Goal: Information Seeking & Learning: Learn about a topic

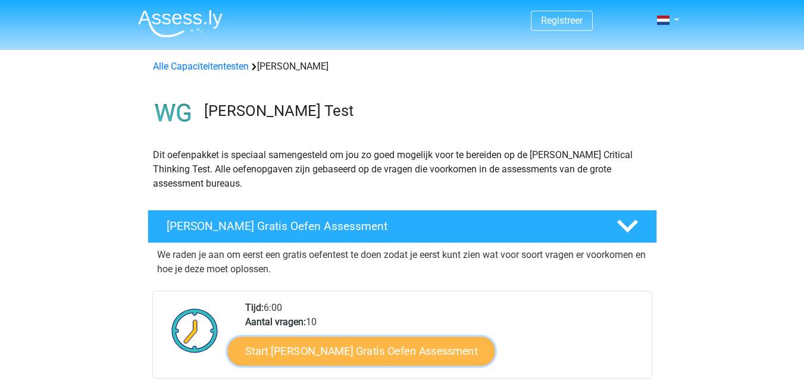
click at [429, 347] on link "Start Watson Glaser Gratis Oefen Assessment" at bounding box center [361, 351] width 267 height 29
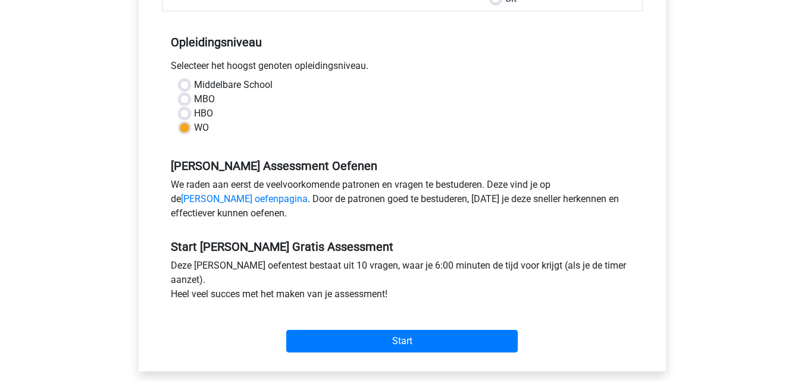
scroll to position [238, 0]
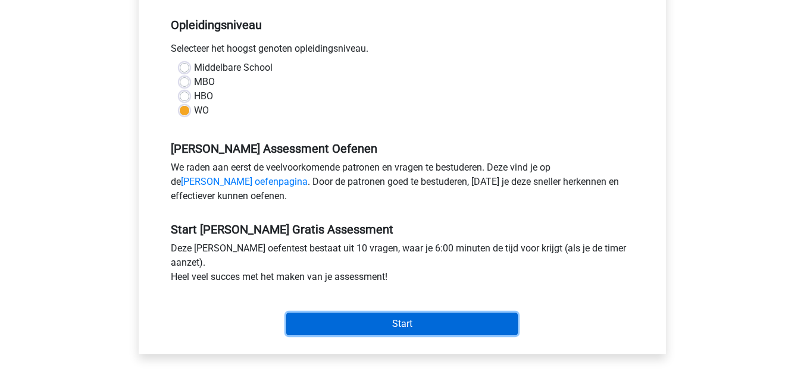
click at [456, 324] on input "Start" at bounding box center [401, 324] width 231 height 23
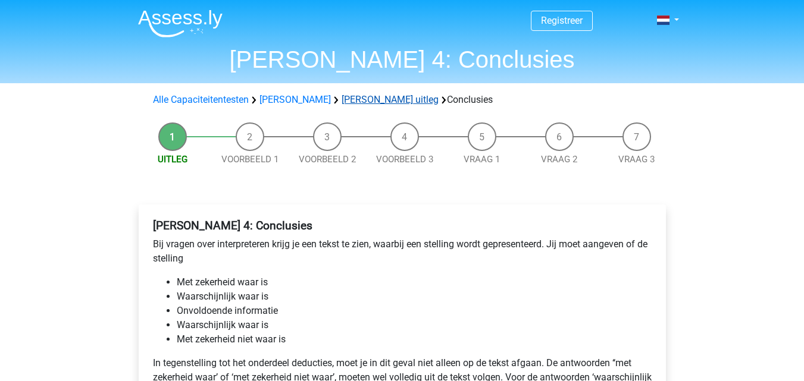
click at [380, 99] on link "Watson Glaser uitleg" at bounding box center [390, 99] width 97 height 11
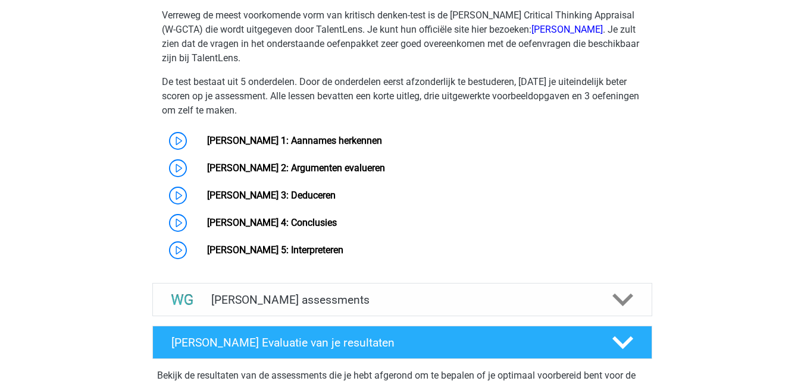
scroll to position [915, 0]
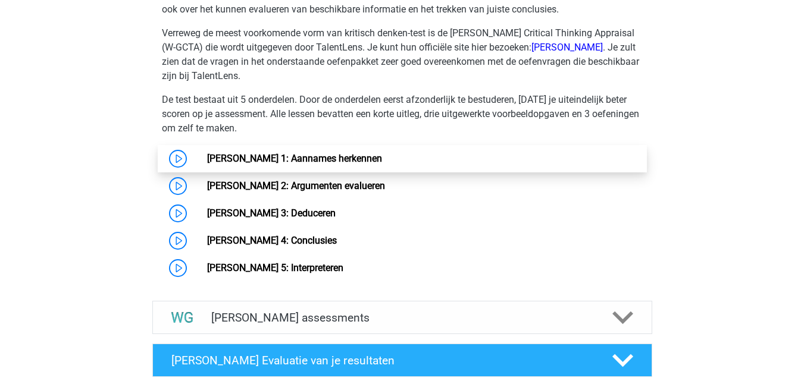
click at [324, 161] on link "Watson Glaser 1: Aannames herkennen" at bounding box center [294, 158] width 175 height 11
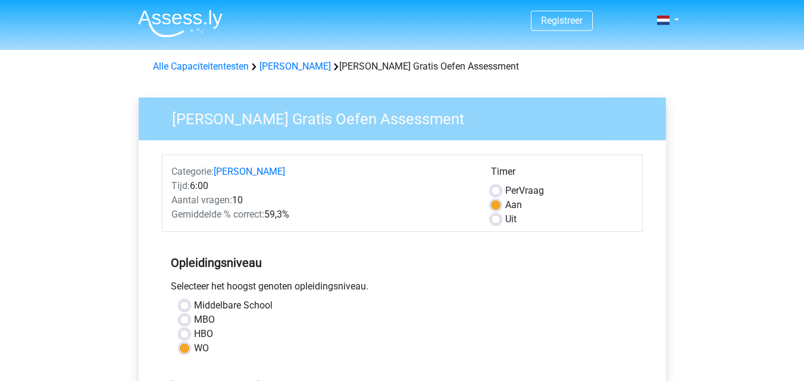
scroll to position [238, 0]
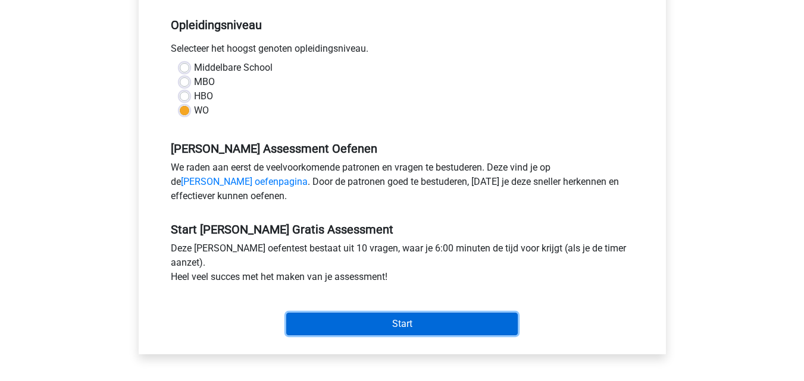
click at [422, 322] on input "Start" at bounding box center [401, 324] width 231 height 23
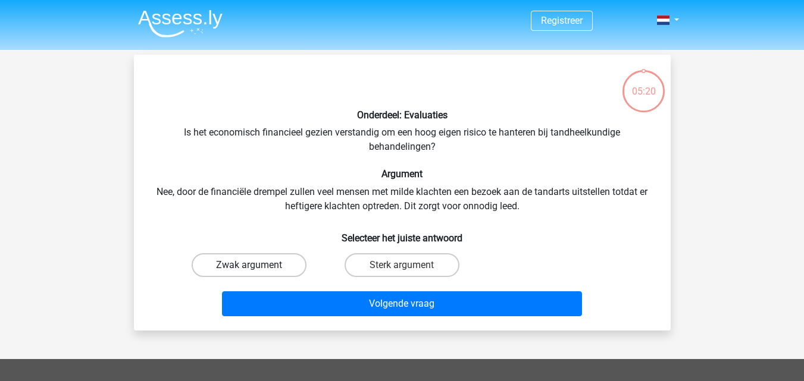
click at [285, 270] on label "Zwak argument" at bounding box center [249, 265] width 115 height 24
click at [256, 270] on input "Zwak argument" at bounding box center [253, 269] width 8 height 8
radio input "true"
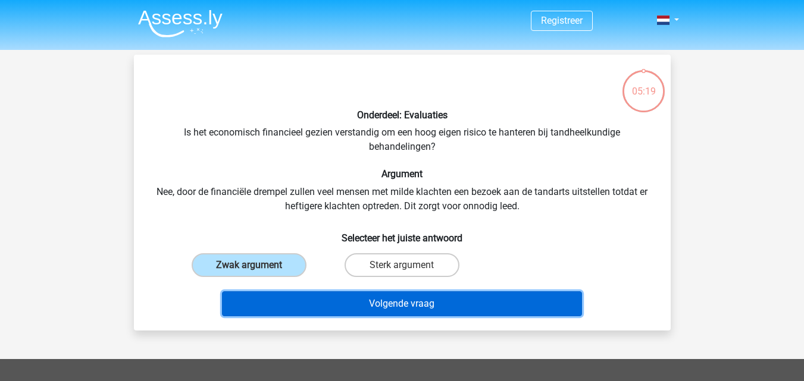
click at [333, 301] on button "Volgende vraag" at bounding box center [402, 304] width 360 height 25
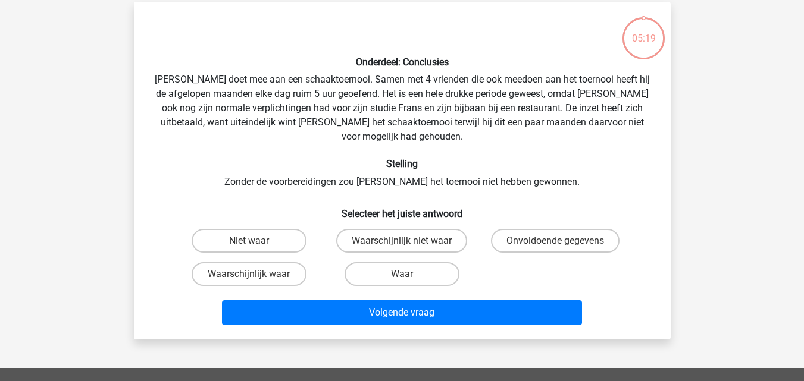
scroll to position [55, 0]
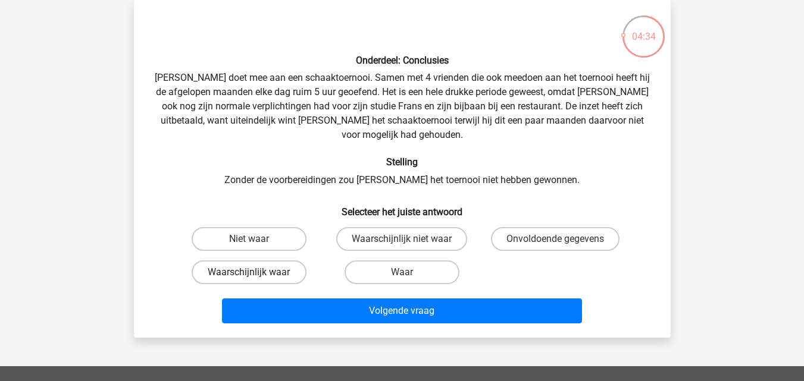
click at [271, 261] on label "Waarschijnlijk waar" at bounding box center [249, 273] width 115 height 24
click at [256, 273] on input "Waarschijnlijk waar" at bounding box center [253, 277] width 8 height 8
radio input "true"
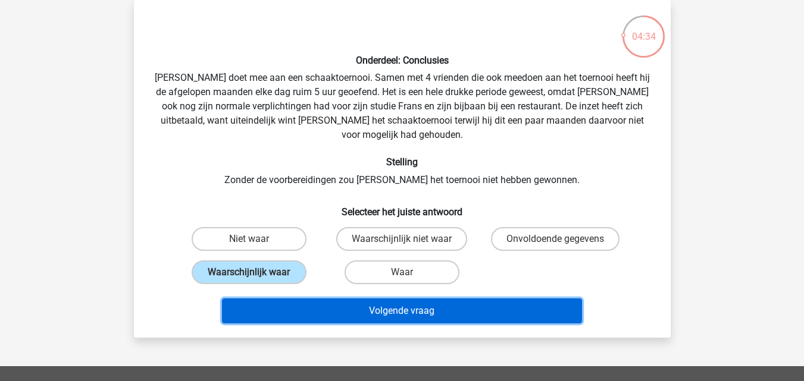
click at [362, 303] on button "Volgende vraag" at bounding box center [402, 311] width 360 height 25
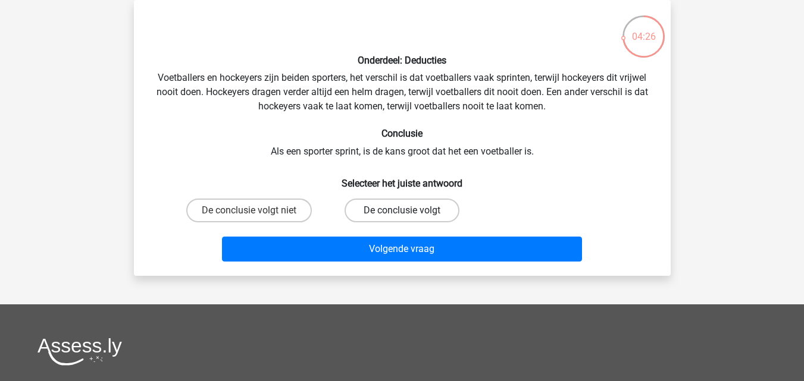
click at [395, 216] on label "De conclusie volgt" at bounding box center [402, 211] width 115 height 24
click at [402, 216] on input "De conclusie volgt" at bounding box center [406, 215] width 8 height 8
radio input "true"
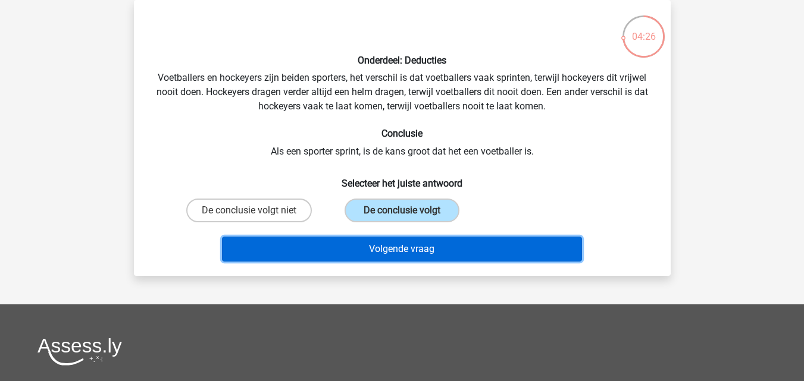
click at [399, 248] on button "Volgende vraag" at bounding box center [402, 249] width 360 height 25
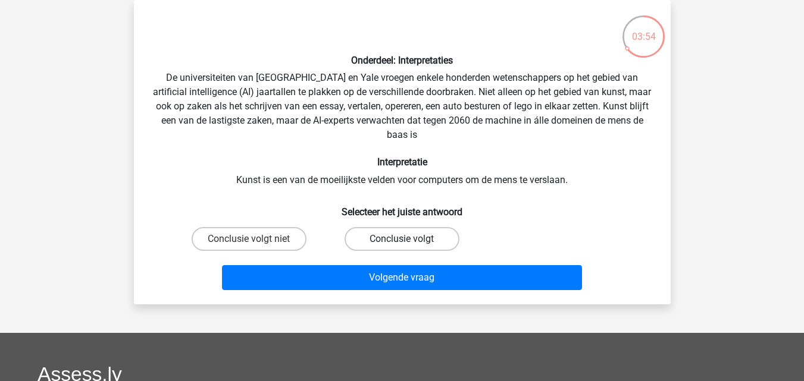
click at [416, 246] on label "Conclusie volgt" at bounding box center [402, 239] width 115 height 24
click at [409, 246] on input "Conclusie volgt" at bounding box center [406, 243] width 8 height 8
radio input "true"
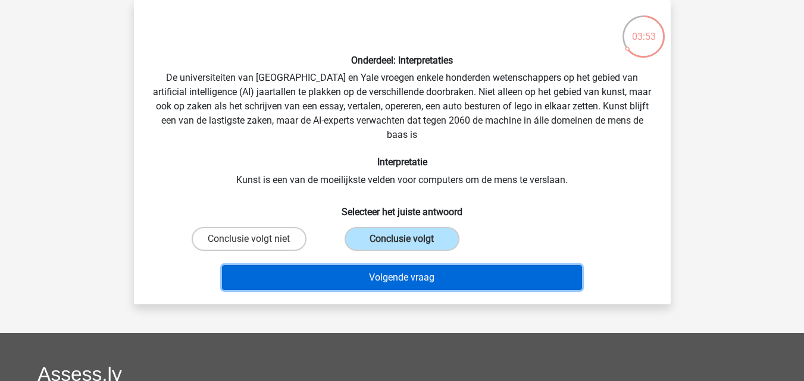
click at [424, 275] on button "Volgende vraag" at bounding box center [402, 277] width 360 height 25
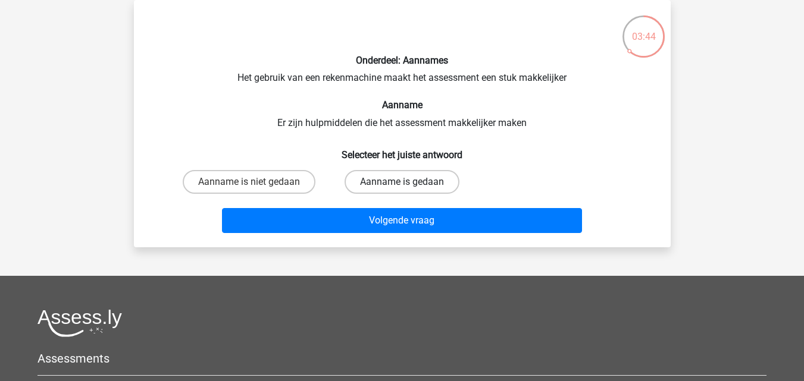
click at [426, 190] on label "Aanname is gedaan" at bounding box center [402, 182] width 115 height 24
click at [409, 190] on input "Aanname is gedaan" at bounding box center [406, 186] width 8 height 8
radio input "true"
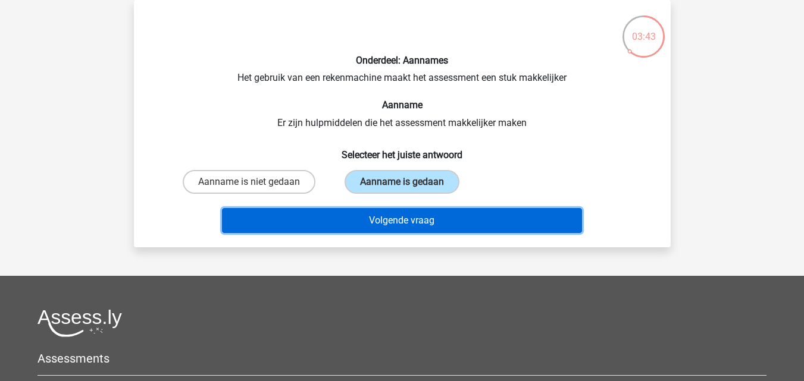
click at [422, 224] on button "Volgende vraag" at bounding box center [402, 220] width 360 height 25
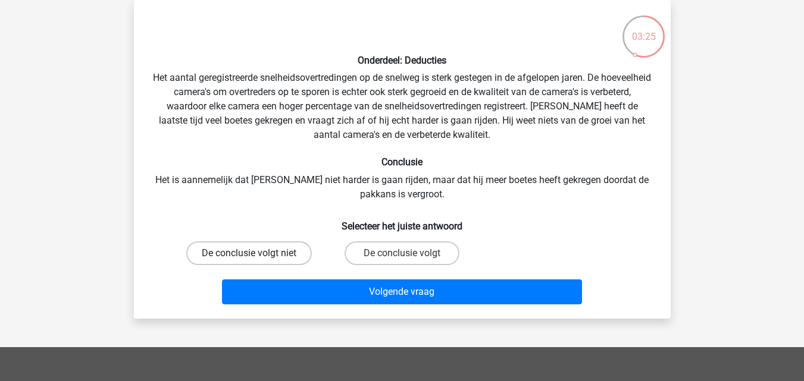
click at [288, 256] on label "De conclusie volgt niet" at bounding box center [249, 254] width 126 height 24
click at [256, 256] on input "De conclusie volgt niet" at bounding box center [253, 257] width 8 height 8
radio input "true"
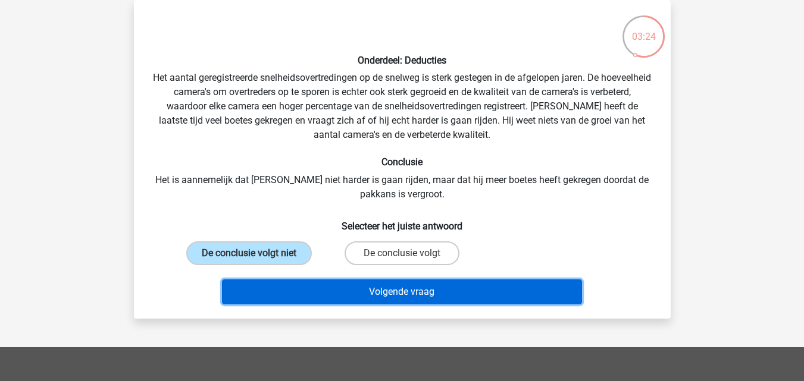
click at [359, 298] on button "Volgende vraag" at bounding box center [402, 292] width 360 height 25
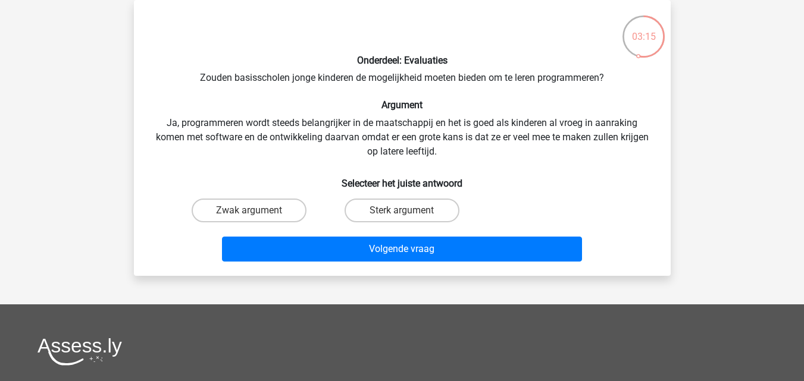
click at [406, 216] on input "Sterk argument" at bounding box center [406, 215] width 8 height 8
radio input "true"
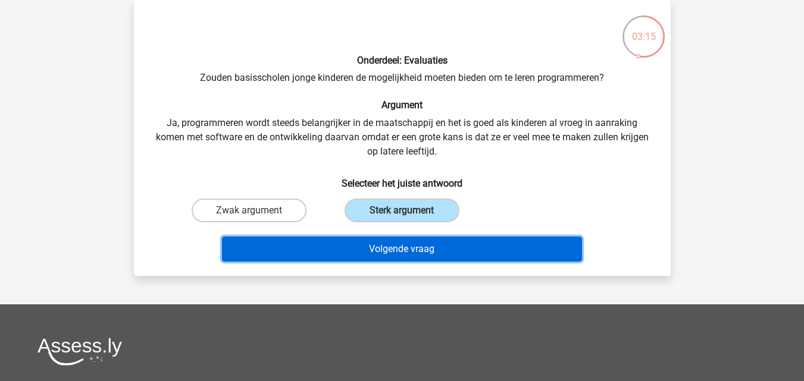
click at [409, 240] on button "Volgende vraag" at bounding box center [402, 249] width 360 height 25
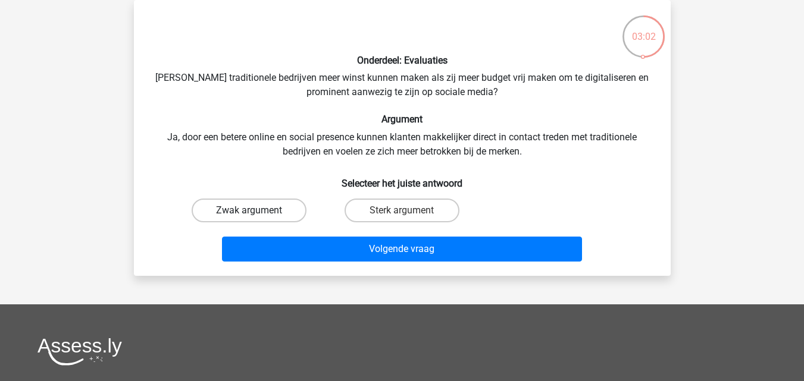
click at [278, 205] on label "Zwak argument" at bounding box center [249, 211] width 115 height 24
click at [256, 211] on input "Zwak argument" at bounding box center [253, 215] width 8 height 8
radio input "true"
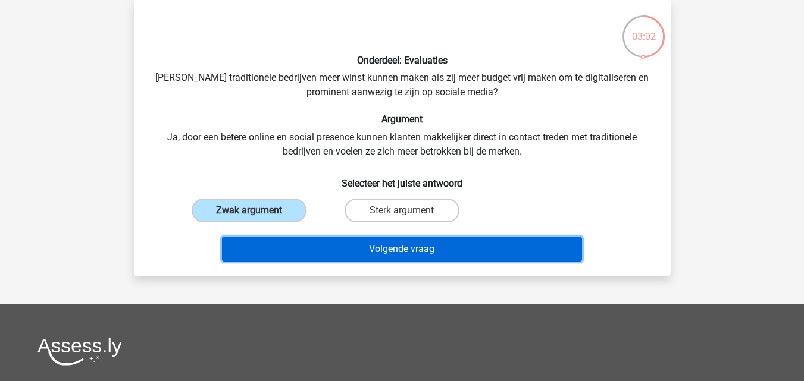
click at [372, 253] on button "Volgende vraag" at bounding box center [402, 249] width 360 height 25
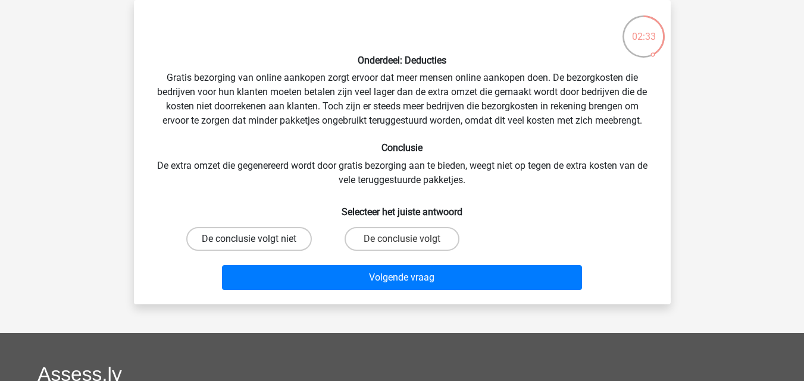
click at [303, 243] on label "De conclusie volgt niet" at bounding box center [249, 239] width 126 height 24
click at [256, 243] on input "De conclusie volgt niet" at bounding box center [253, 243] width 8 height 8
radio input "true"
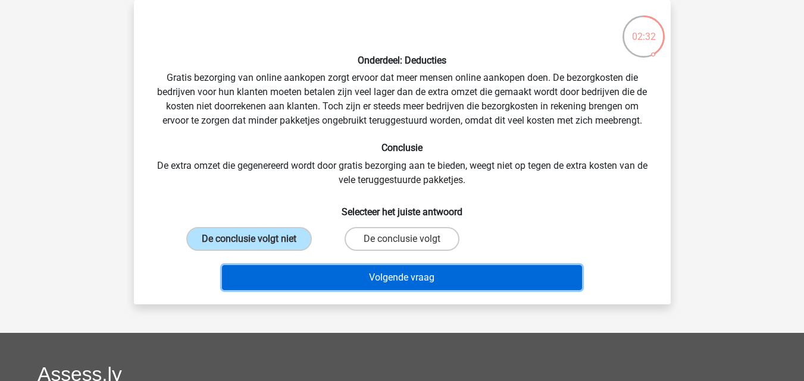
click at [361, 280] on button "Volgende vraag" at bounding box center [402, 277] width 360 height 25
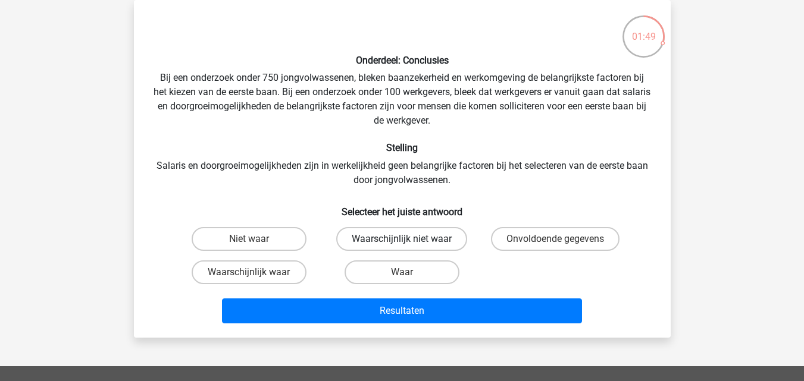
click at [397, 242] on label "Waarschijnlijk niet waar" at bounding box center [401, 239] width 131 height 24
click at [402, 242] on input "Waarschijnlijk niet waar" at bounding box center [406, 243] width 8 height 8
radio input "true"
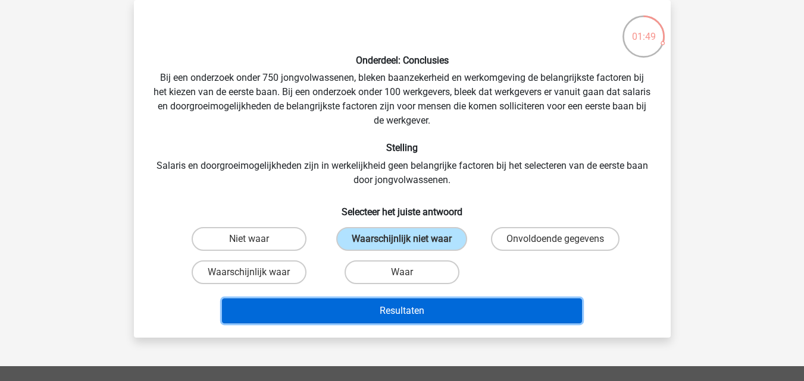
click at [402, 317] on button "Resultaten" at bounding box center [402, 311] width 360 height 25
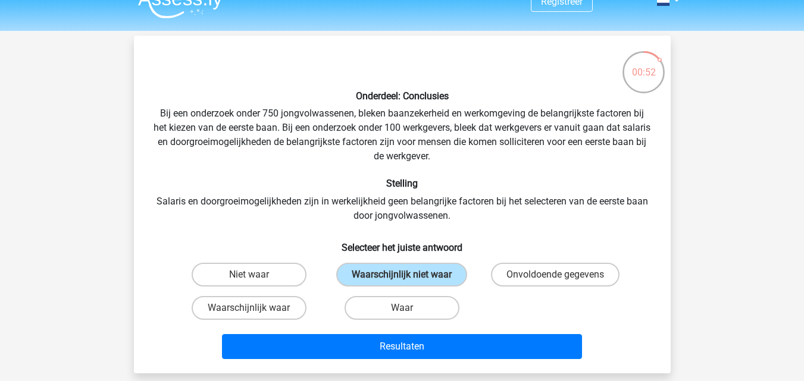
scroll to position [0, 0]
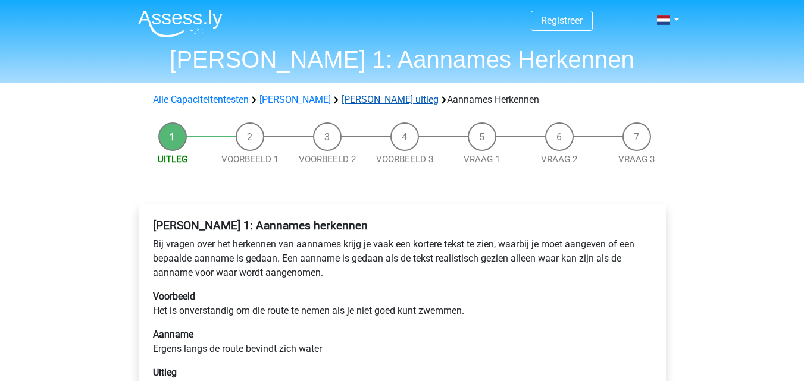
click at [377, 101] on link "[PERSON_NAME] uitleg" at bounding box center [390, 99] width 97 height 11
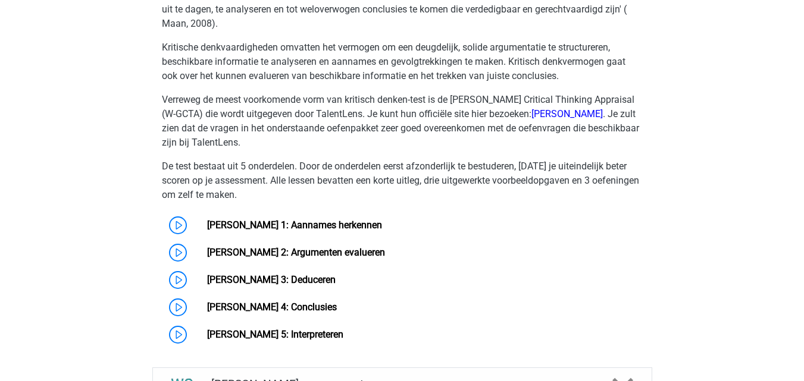
scroll to position [855, 0]
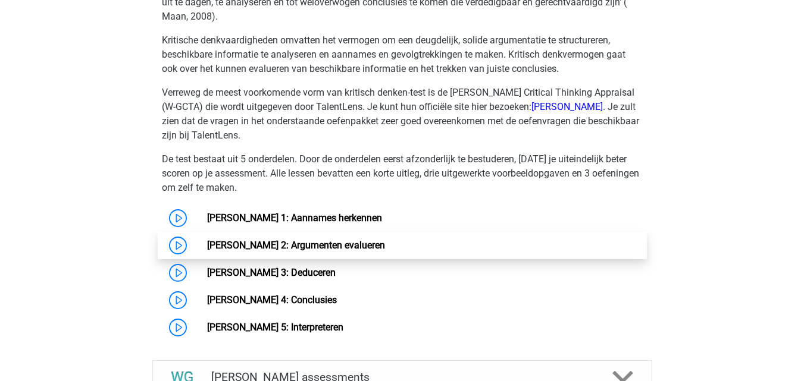
click at [330, 242] on link "[PERSON_NAME] 2: Argumenten evalueren" at bounding box center [296, 245] width 178 height 11
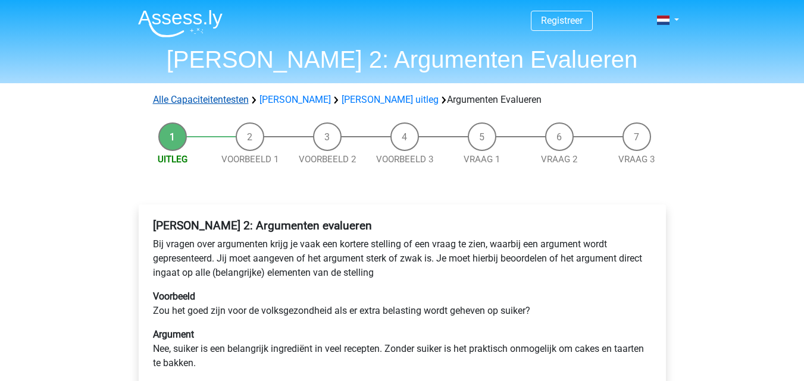
click at [208, 96] on link "Alle Capaciteitentesten" at bounding box center [201, 99] width 96 height 11
click at [297, 101] on link "[PERSON_NAME]" at bounding box center [294, 99] width 71 height 11
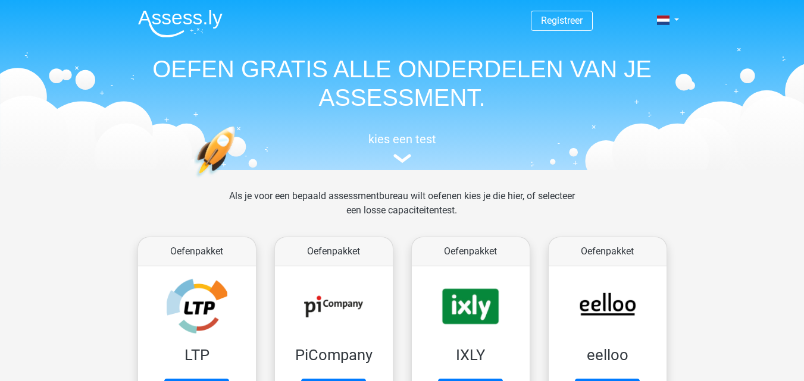
scroll to position [506, 0]
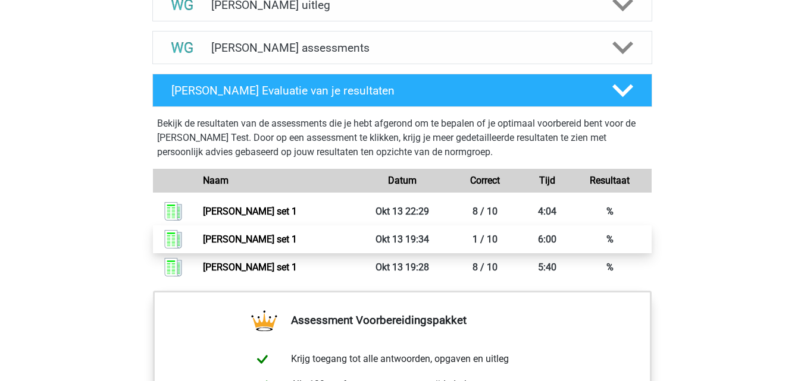
scroll to position [773, 0]
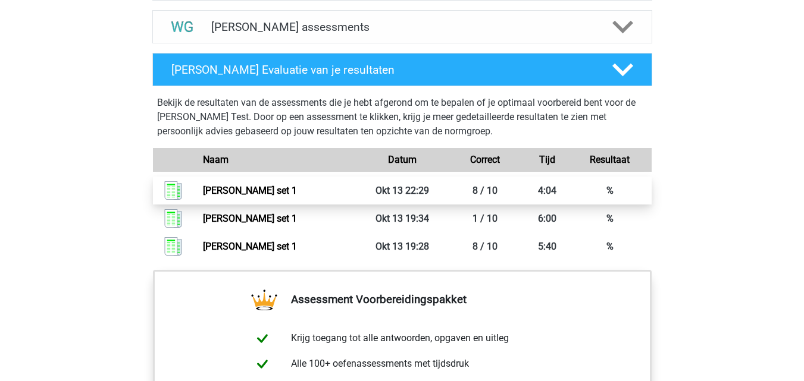
click at [259, 193] on link "Watson glaser set 1" at bounding box center [250, 190] width 94 height 11
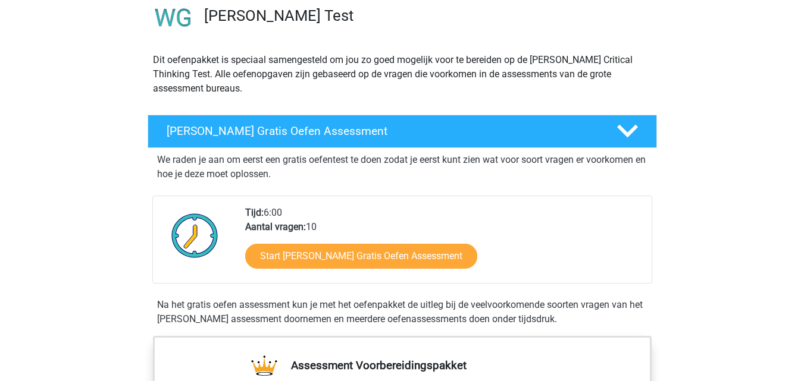
scroll to position [59, 0]
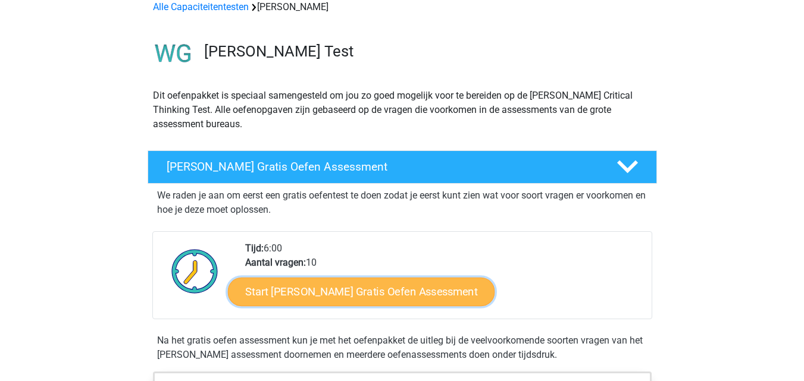
click at [365, 292] on link "Start Watson Glaser Gratis Oefen Assessment" at bounding box center [361, 292] width 267 height 29
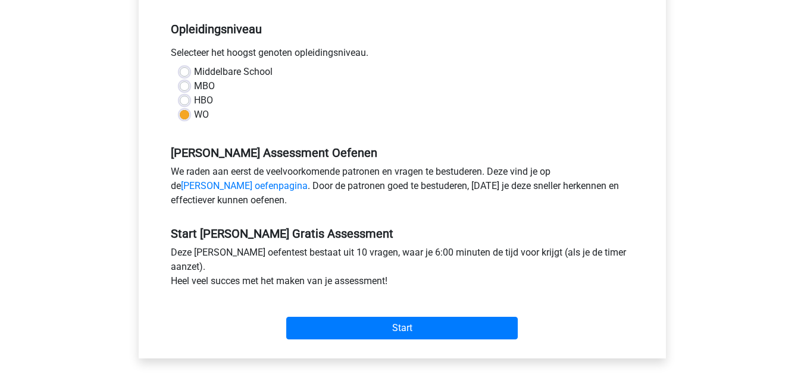
scroll to position [238, 0]
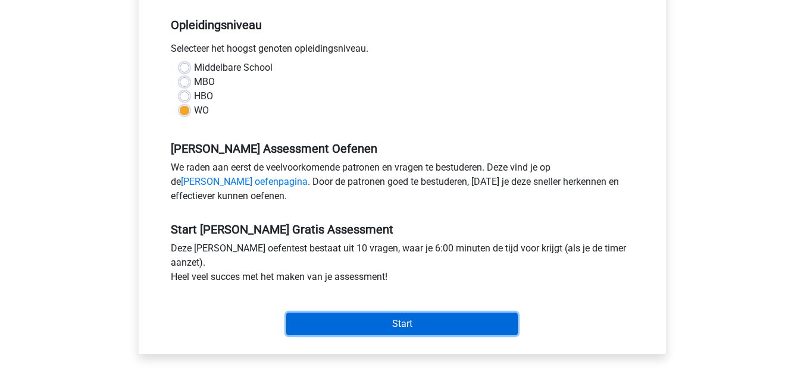
click at [440, 325] on input "Start" at bounding box center [401, 324] width 231 height 23
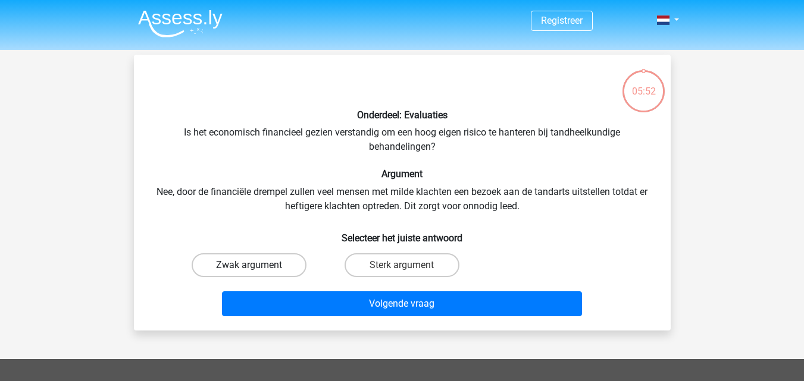
click at [288, 265] on label "Zwak argument" at bounding box center [249, 265] width 115 height 24
click at [256, 265] on input "Zwak argument" at bounding box center [253, 269] width 8 height 8
radio input "true"
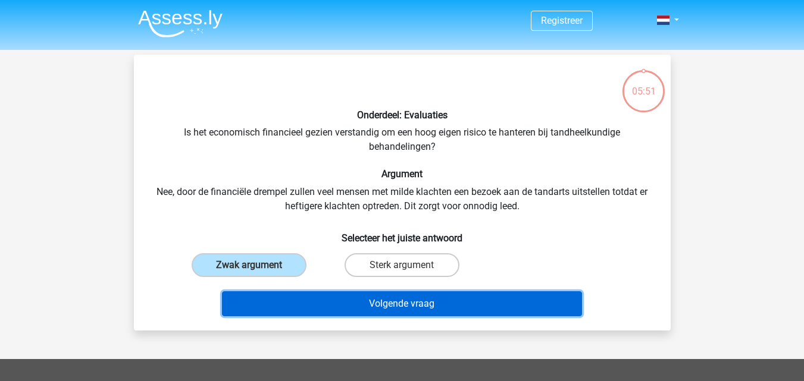
click at [377, 303] on button "Volgende vraag" at bounding box center [402, 304] width 360 height 25
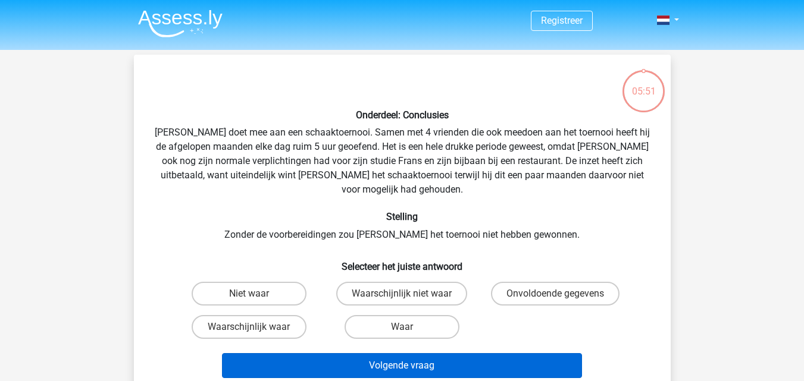
scroll to position [55, 0]
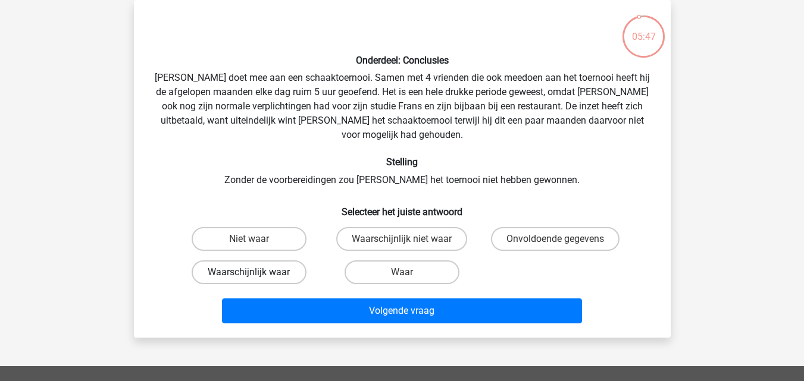
click at [284, 261] on label "Waarschijnlijk waar" at bounding box center [249, 273] width 115 height 24
click at [256, 273] on input "Waarschijnlijk waar" at bounding box center [253, 277] width 8 height 8
radio input "true"
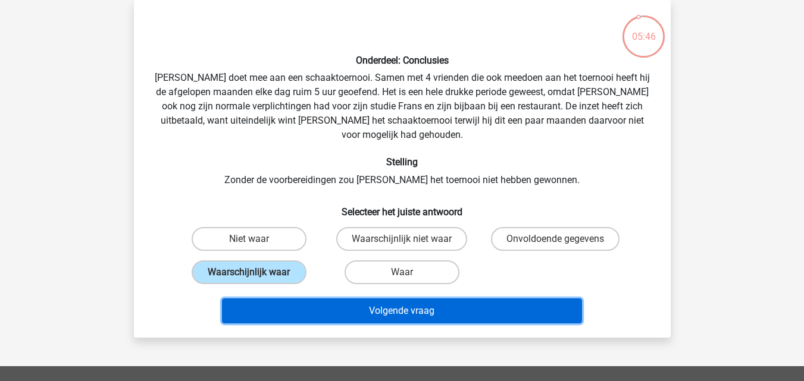
click at [347, 299] on button "Volgende vraag" at bounding box center [402, 311] width 360 height 25
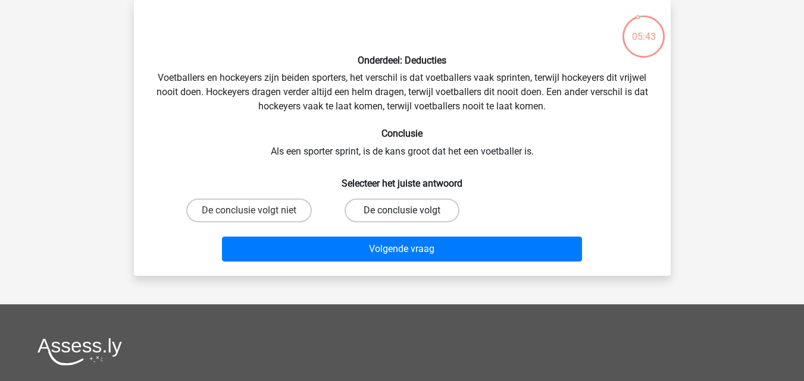
click at [391, 203] on label "De conclusie volgt" at bounding box center [402, 211] width 115 height 24
click at [402, 211] on input "De conclusie volgt" at bounding box center [406, 215] width 8 height 8
radio input "true"
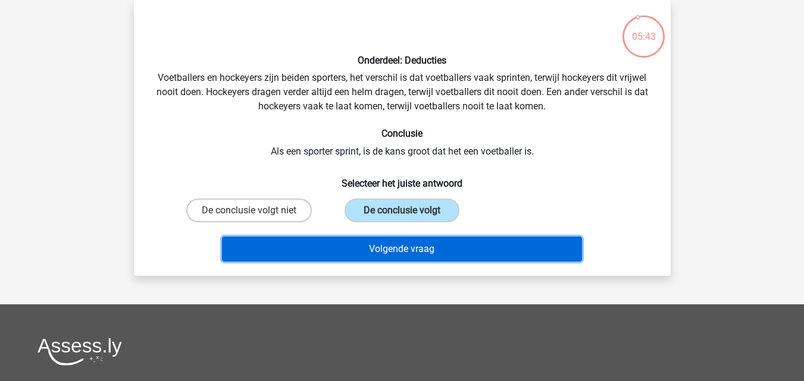
click at [389, 238] on button "Volgende vraag" at bounding box center [402, 249] width 360 height 25
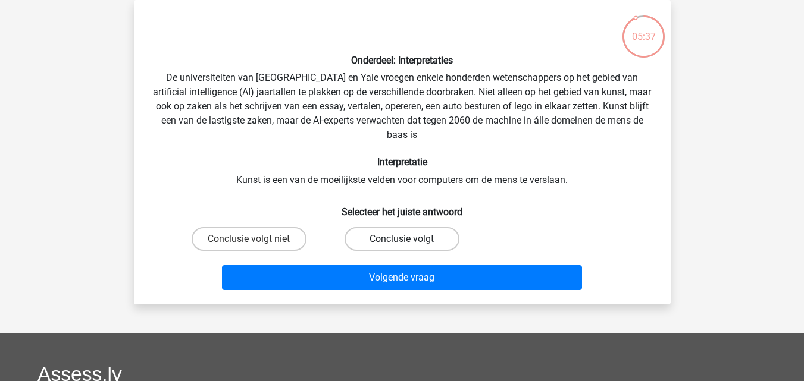
click at [389, 239] on label "Conclusie volgt" at bounding box center [402, 239] width 115 height 24
click at [402, 239] on input "Conclusie volgt" at bounding box center [406, 243] width 8 height 8
radio input "true"
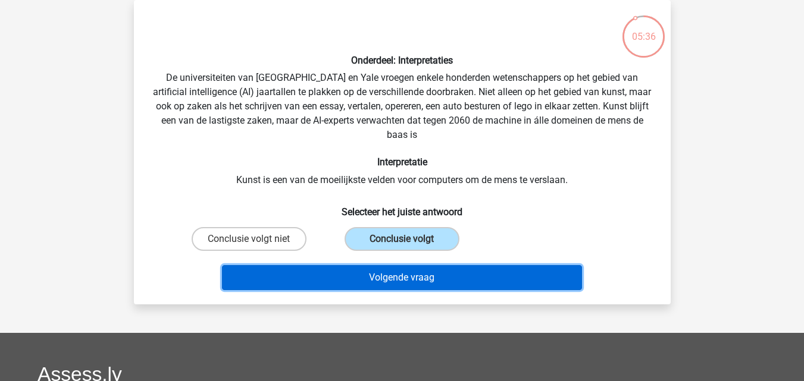
click at [387, 279] on button "Volgende vraag" at bounding box center [402, 277] width 360 height 25
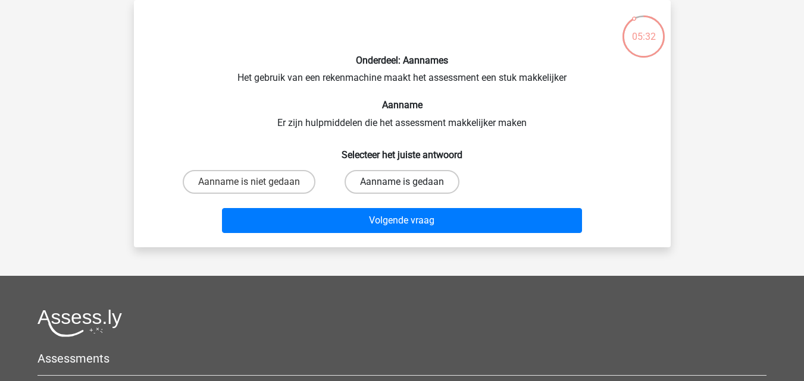
click at [397, 183] on label "Aanname is gedaan" at bounding box center [402, 182] width 115 height 24
click at [402, 183] on input "Aanname is gedaan" at bounding box center [406, 186] width 8 height 8
radio input "true"
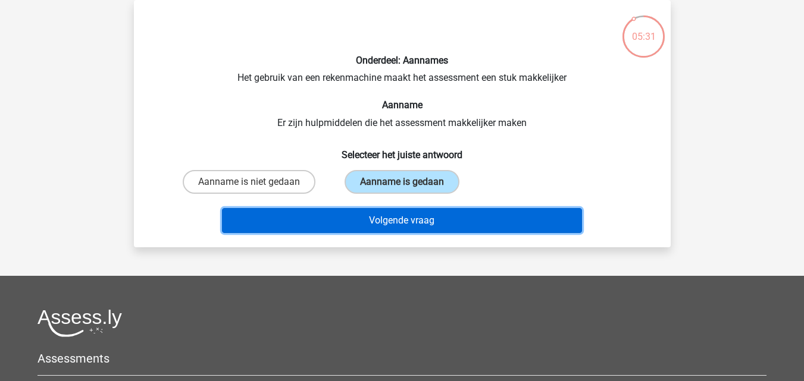
click at [395, 216] on button "Volgende vraag" at bounding box center [402, 220] width 360 height 25
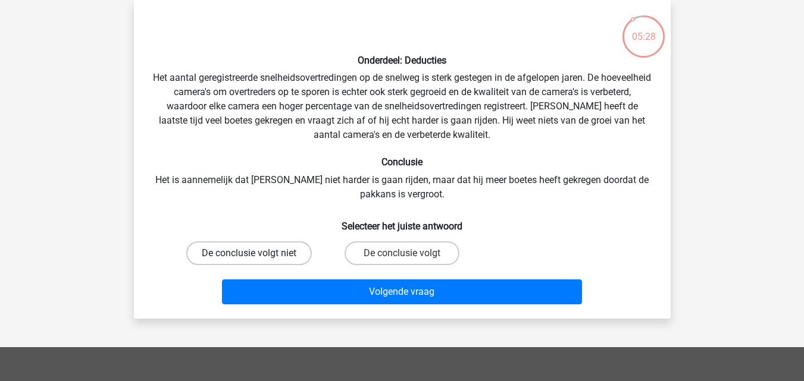
click at [279, 253] on label "De conclusie volgt niet" at bounding box center [249, 254] width 126 height 24
click at [256, 253] on input "De conclusie volgt niet" at bounding box center [253, 257] width 8 height 8
radio input "true"
click at [392, 307] on div "Volgende vraag" at bounding box center [402, 295] width 459 height 30
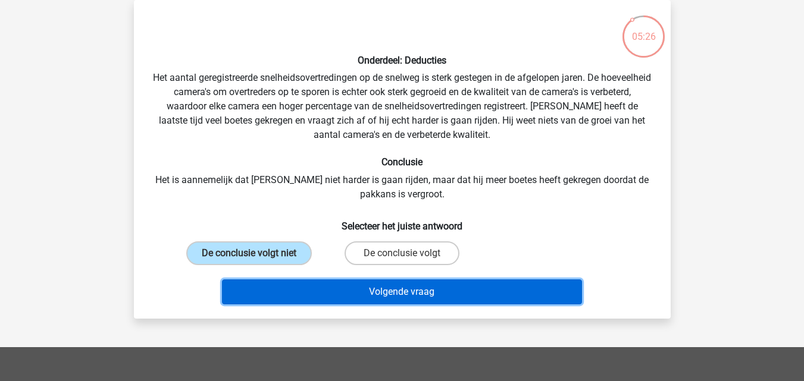
click at [399, 290] on button "Volgende vraag" at bounding box center [402, 292] width 360 height 25
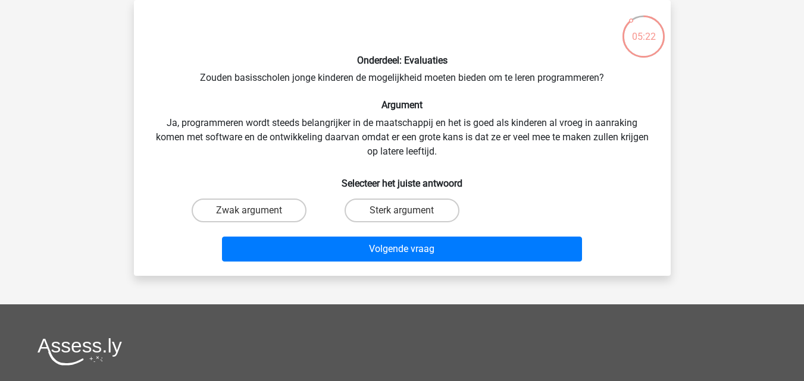
click at [405, 211] on input "Sterk argument" at bounding box center [406, 215] width 8 height 8
radio input "true"
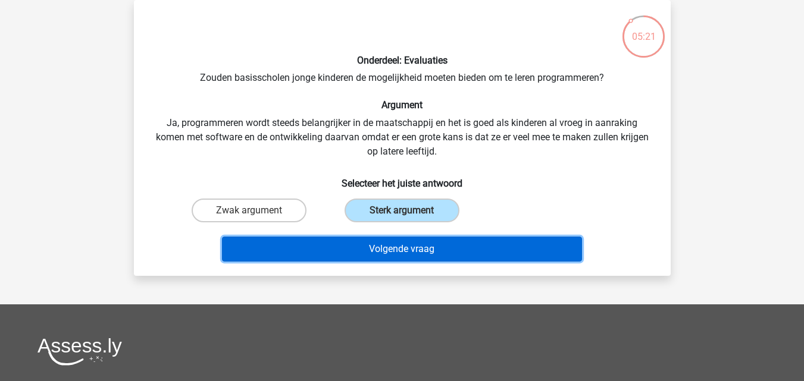
click at [400, 248] on button "Volgende vraag" at bounding box center [402, 249] width 360 height 25
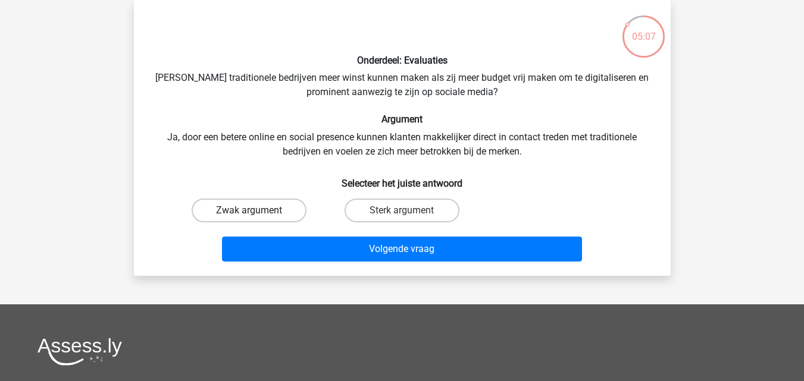
click at [281, 214] on label "Zwak argument" at bounding box center [249, 211] width 115 height 24
click at [256, 214] on input "Zwak argument" at bounding box center [253, 215] width 8 height 8
radio input "true"
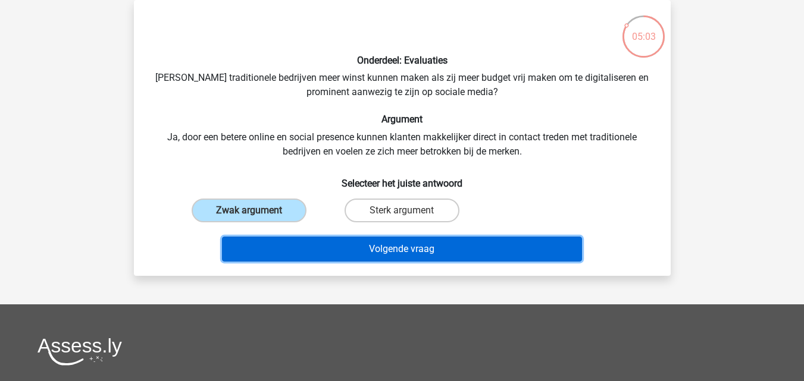
click at [354, 248] on button "Volgende vraag" at bounding box center [402, 249] width 360 height 25
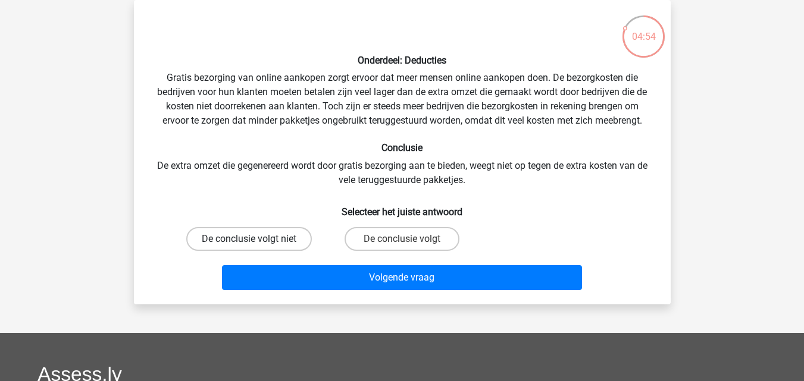
click at [289, 240] on label "De conclusie volgt niet" at bounding box center [249, 239] width 126 height 24
click at [256, 240] on input "De conclusie volgt niet" at bounding box center [253, 243] width 8 height 8
radio input "true"
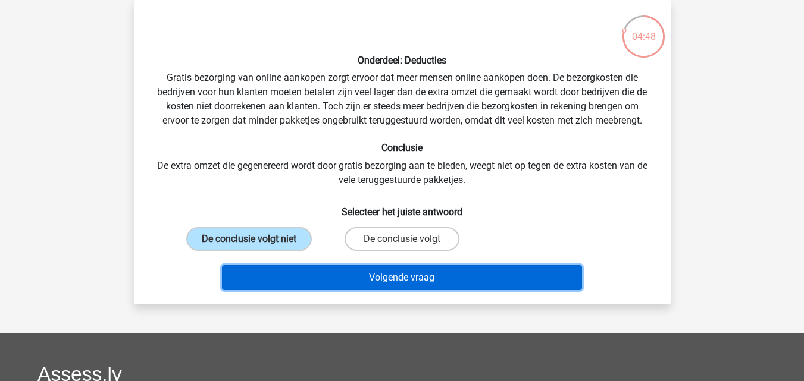
click at [394, 279] on button "Volgende vraag" at bounding box center [402, 277] width 360 height 25
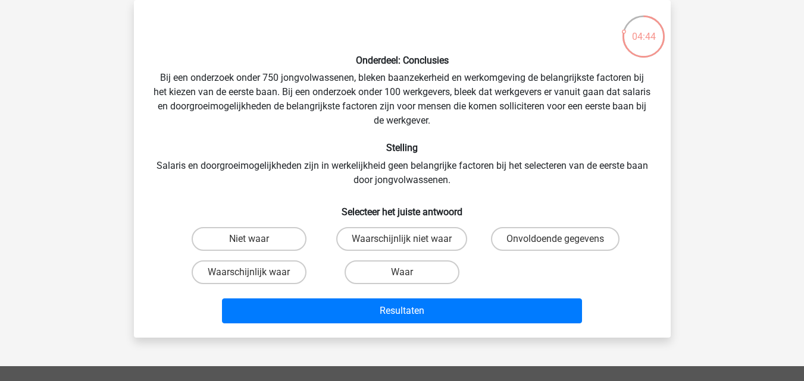
click at [409, 240] on input "Waarschijnlijk niet waar" at bounding box center [406, 243] width 8 height 8
radio input "true"
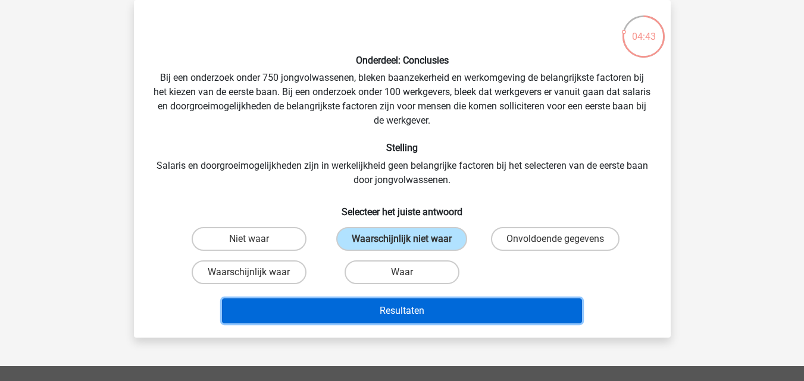
click at [405, 306] on button "Resultaten" at bounding box center [402, 311] width 360 height 25
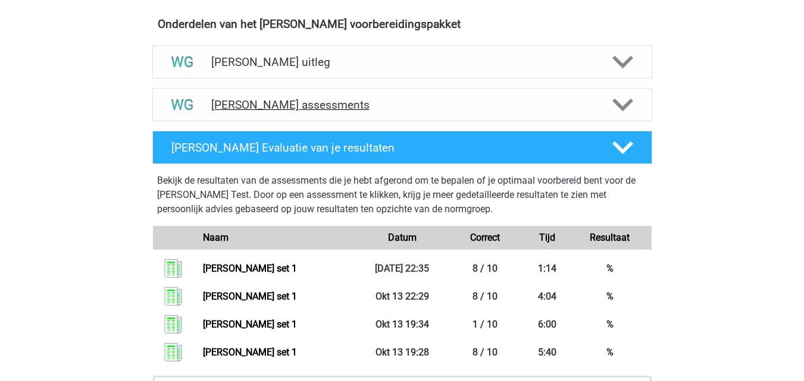
scroll to position [714, 0]
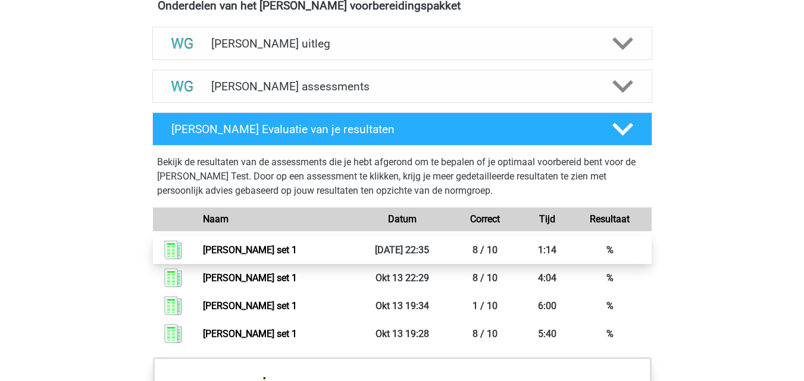
click at [203, 248] on link "[PERSON_NAME] set 1" at bounding box center [250, 250] width 94 height 11
click at [297, 245] on link "[PERSON_NAME] set 1" at bounding box center [250, 250] width 94 height 11
click at [203, 247] on link "[PERSON_NAME] set 1" at bounding box center [250, 250] width 94 height 11
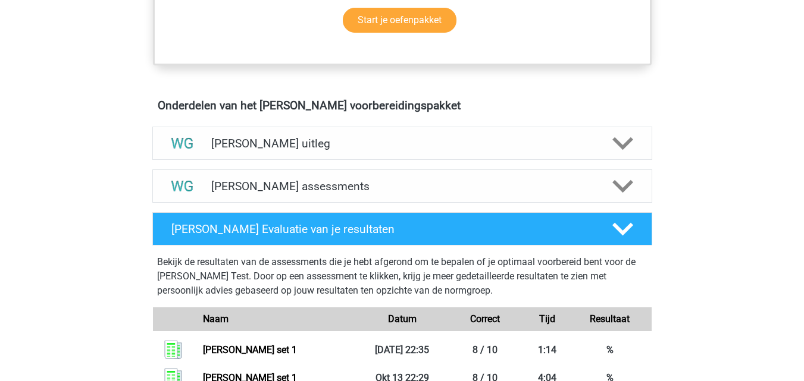
scroll to position [595, 0]
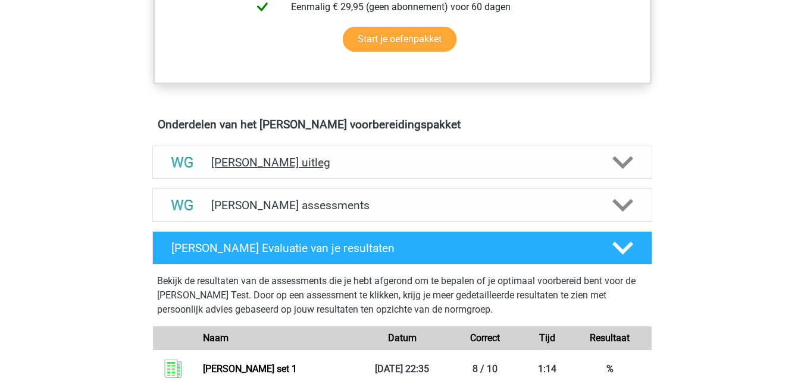
click at [626, 164] on polygon at bounding box center [622, 162] width 21 height 13
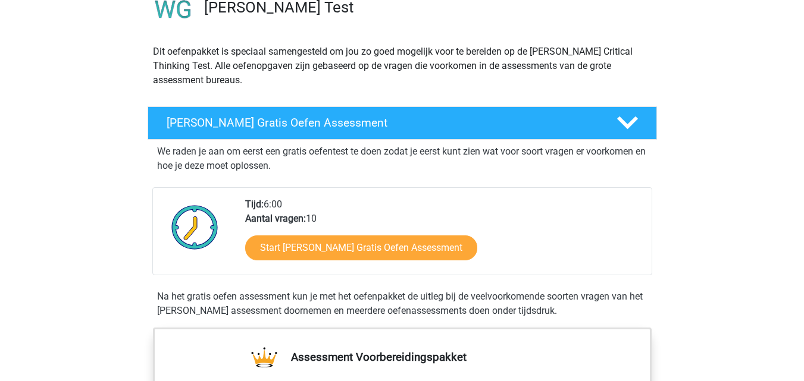
scroll to position [119, 0]
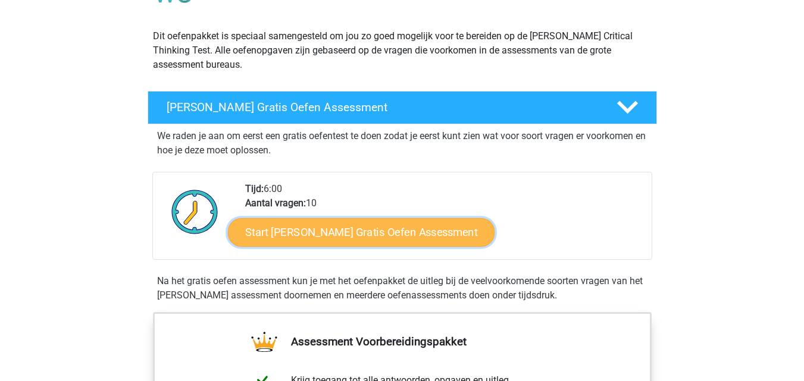
click at [427, 230] on link "Start Watson Glaser Gratis Oefen Assessment" at bounding box center [361, 232] width 267 height 29
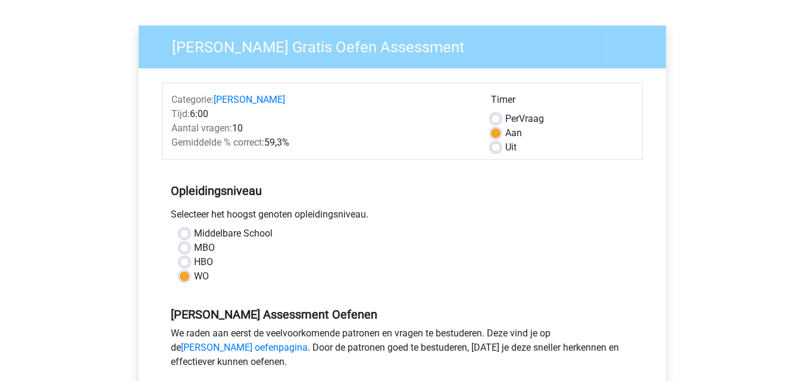
scroll to position [238, 0]
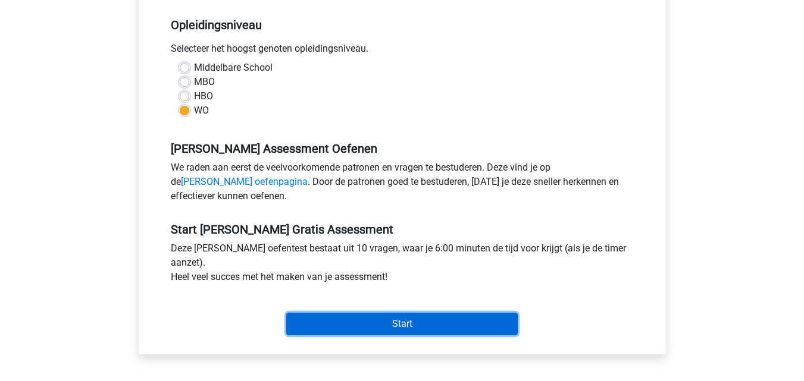
click at [430, 317] on input "Start" at bounding box center [401, 324] width 231 height 23
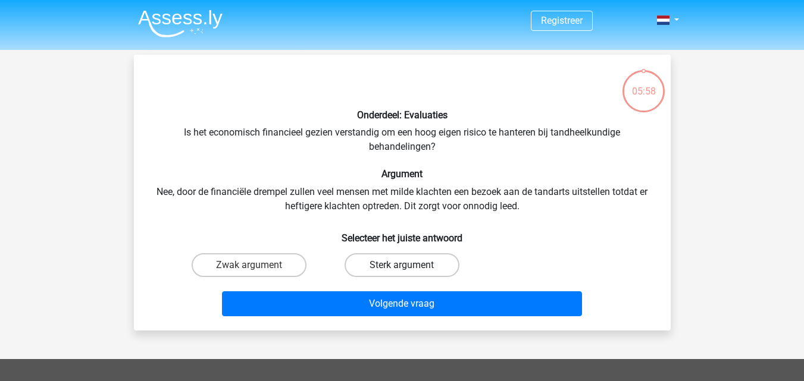
click at [425, 270] on label "Sterk argument" at bounding box center [402, 265] width 115 height 24
click at [409, 270] on input "Sterk argument" at bounding box center [406, 269] width 8 height 8
radio input "true"
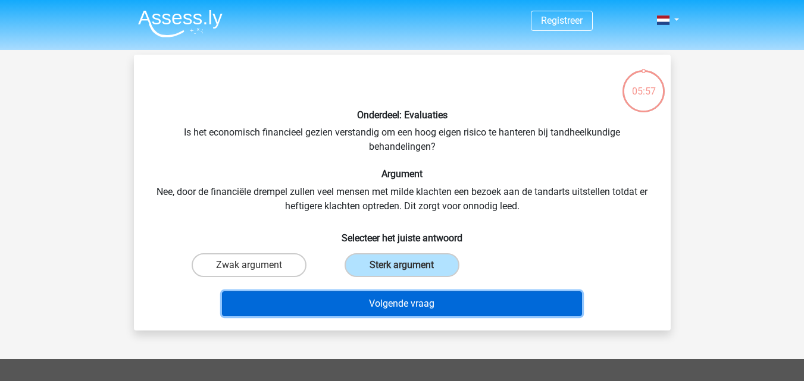
click at [412, 302] on button "Volgende vraag" at bounding box center [402, 304] width 360 height 25
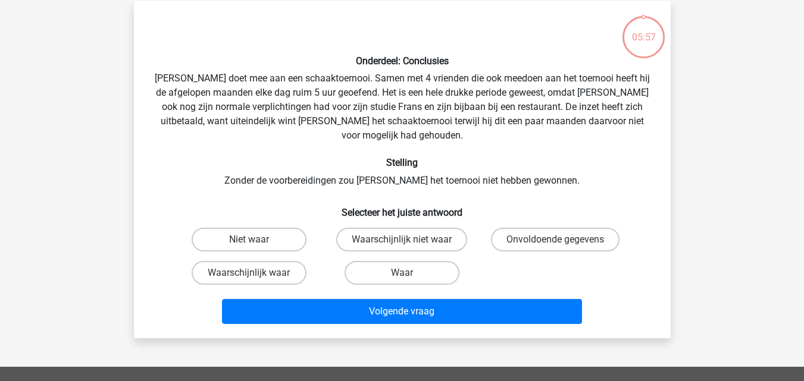
scroll to position [55, 0]
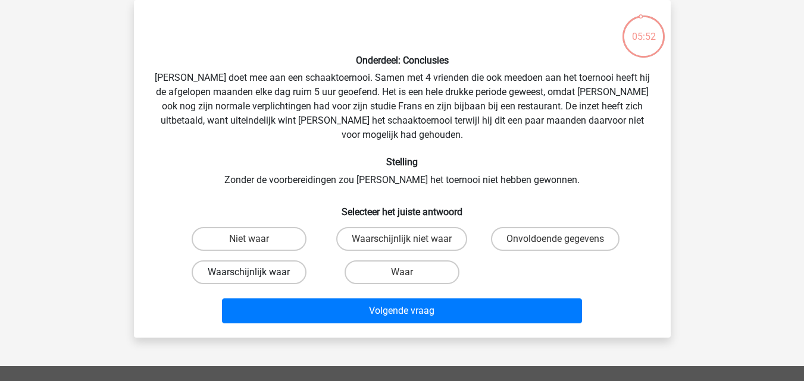
click at [264, 261] on label "Waarschijnlijk waar" at bounding box center [249, 273] width 115 height 24
click at [256, 273] on input "Waarschijnlijk waar" at bounding box center [253, 277] width 8 height 8
radio input "true"
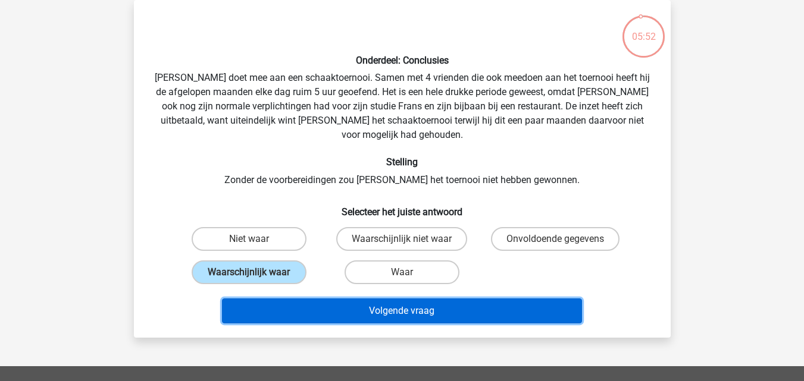
click at [393, 308] on button "Volgende vraag" at bounding box center [402, 311] width 360 height 25
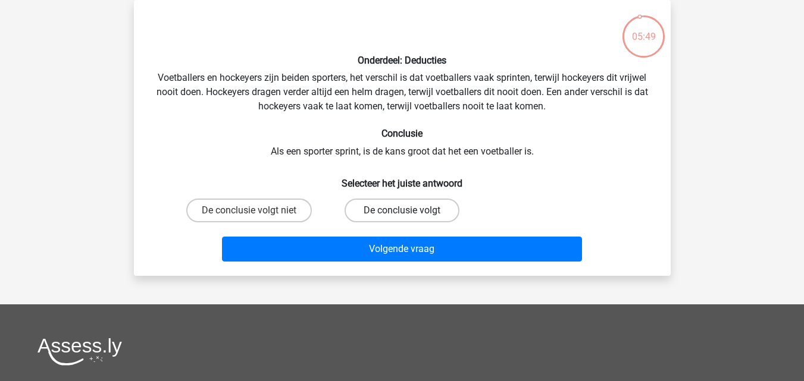
click at [423, 205] on label "De conclusie volgt" at bounding box center [402, 211] width 115 height 24
click at [409, 211] on input "De conclusie volgt" at bounding box center [406, 215] width 8 height 8
radio input "true"
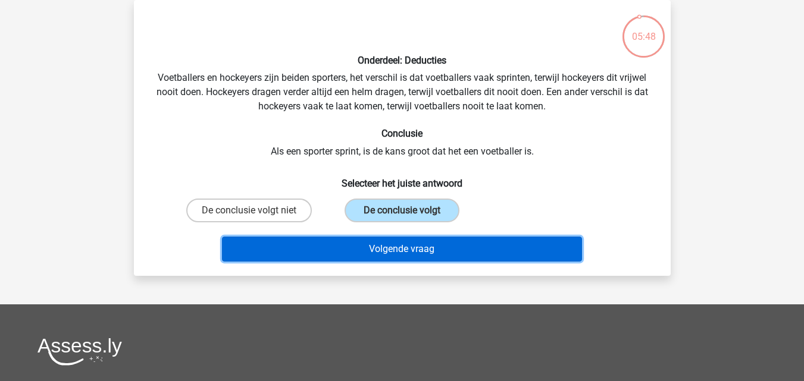
click at [409, 253] on button "Volgende vraag" at bounding box center [402, 249] width 360 height 25
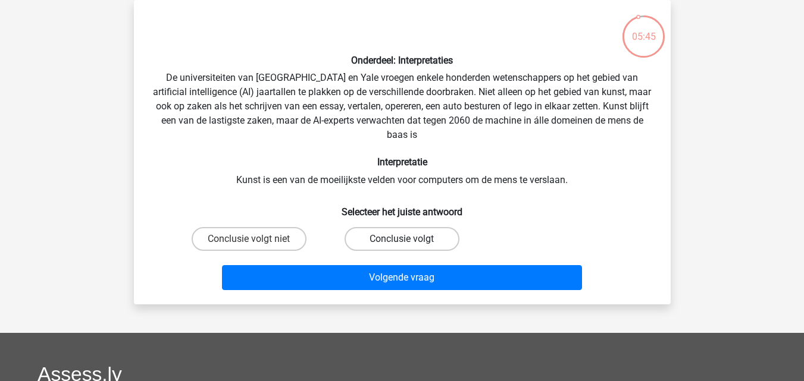
click at [431, 240] on label "Conclusie volgt" at bounding box center [402, 239] width 115 height 24
click at [409, 240] on input "Conclusie volgt" at bounding box center [406, 243] width 8 height 8
radio input "true"
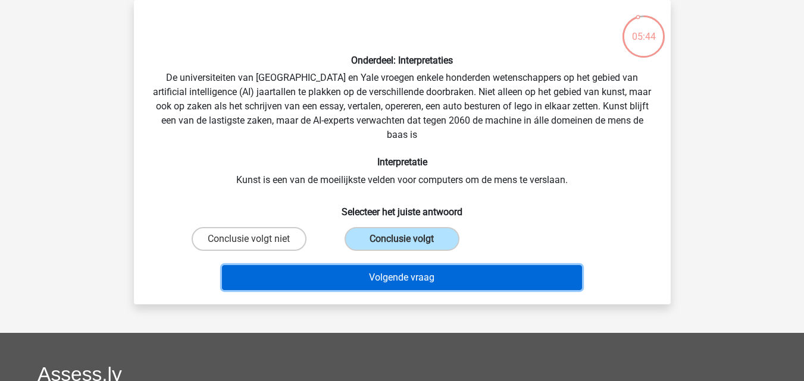
click at [426, 271] on button "Volgende vraag" at bounding box center [402, 277] width 360 height 25
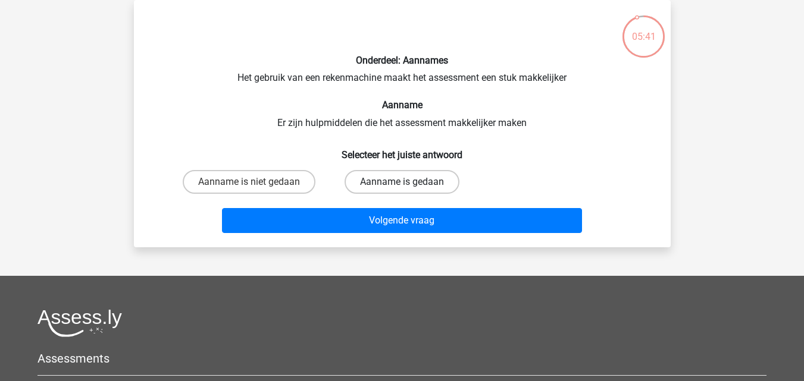
click at [410, 177] on label "Aanname is gedaan" at bounding box center [402, 182] width 115 height 24
click at [409, 182] on input "Aanname is gedaan" at bounding box center [406, 186] width 8 height 8
radio input "true"
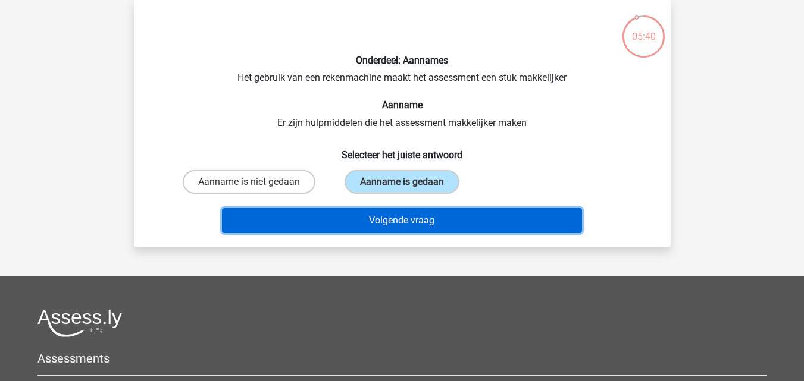
click at [412, 220] on button "Volgende vraag" at bounding box center [402, 220] width 360 height 25
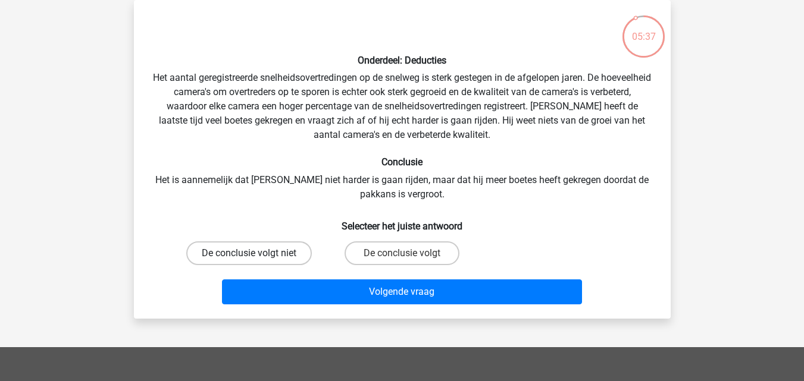
click at [276, 245] on label "De conclusie volgt niet" at bounding box center [249, 254] width 126 height 24
click at [256, 253] on input "De conclusie volgt niet" at bounding box center [253, 257] width 8 height 8
radio input "true"
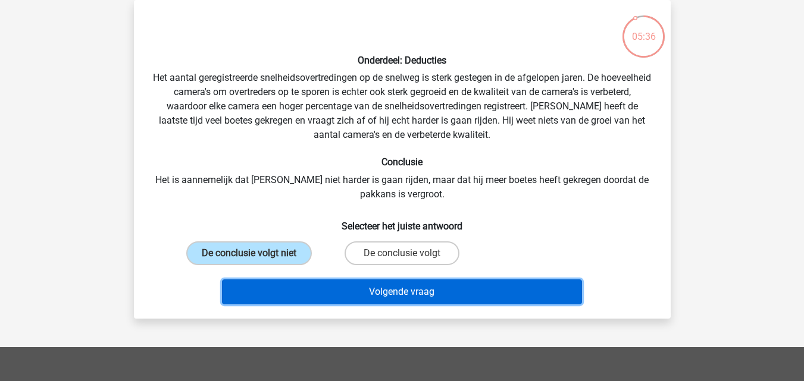
click at [418, 293] on button "Volgende vraag" at bounding box center [402, 292] width 360 height 25
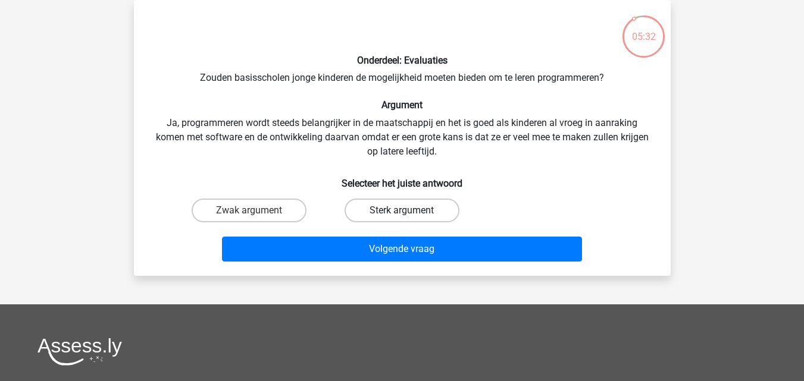
click at [434, 209] on label "Sterk argument" at bounding box center [402, 211] width 115 height 24
click at [409, 211] on input "Sterk argument" at bounding box center [406, 215] width 8 height 8
radio input "true"
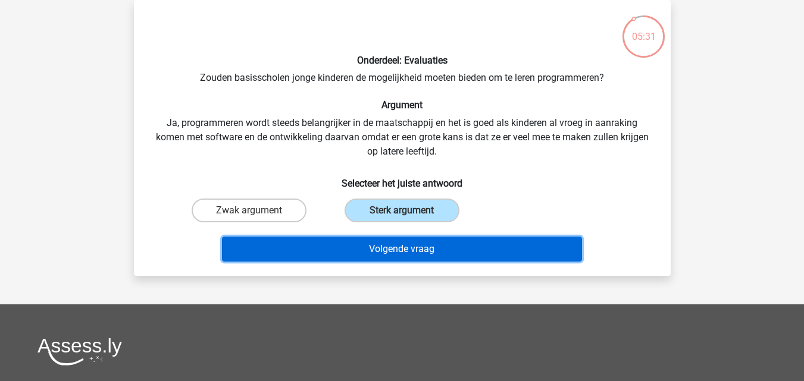
click at [430, 245] on button "Volgende vraag" at bounding box center [402, 249] width 360 height 25
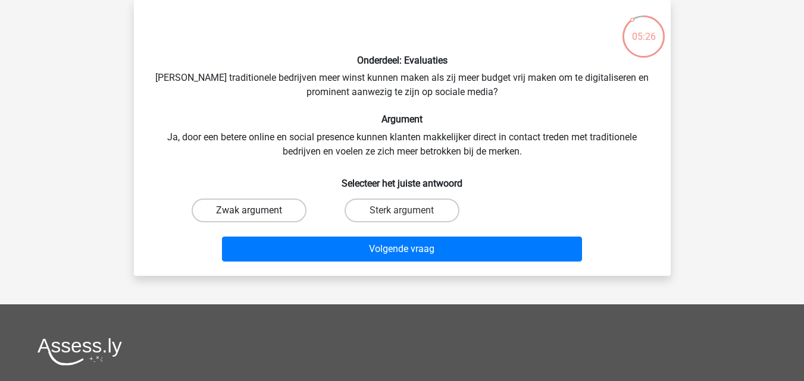
click at [262, 207] on label "Zwak argument" at bounding box center [249, 211] width 115 height 24
click at [256, 211] on input "Zwak argument" at bounding box center [253, 215] width 8 height 8
radio input "true"
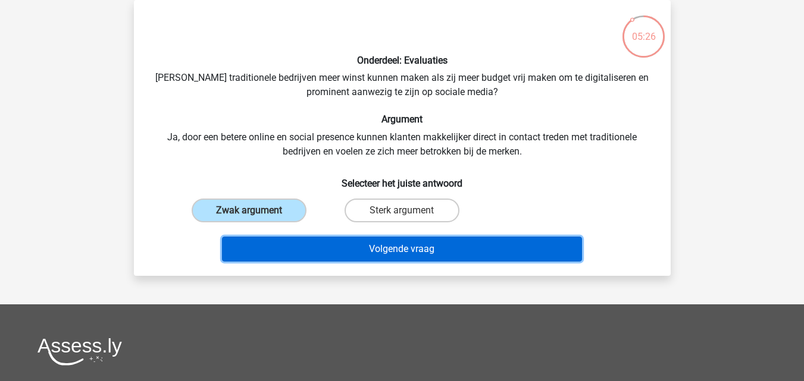
click at [399, 256] on button "Volgende vraag" at bounding box center [402, 249] width 360 height 25
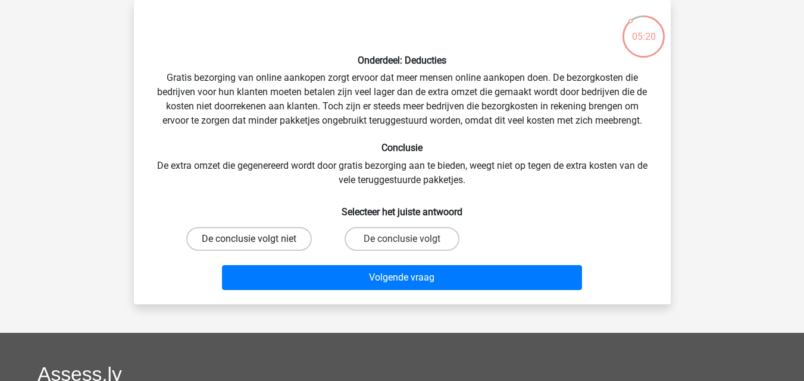
click at [259, 240] on label "De conclusie volgt niet" at bounding box center [249, 239] width 126 height 24
click at [256, 240] on input "De conclusie volgt niet" at bounding box center [253, 243] width 8 height 8
radio input "true"
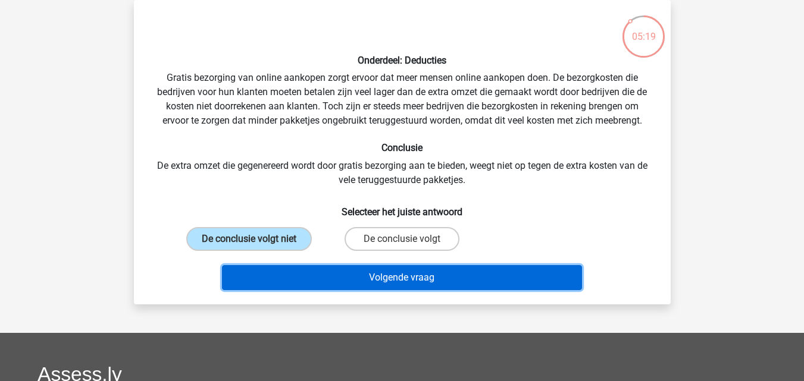
click at [367, 283] on button "Volgende vraag" at bounding box center [402, 277] width 360 height 25
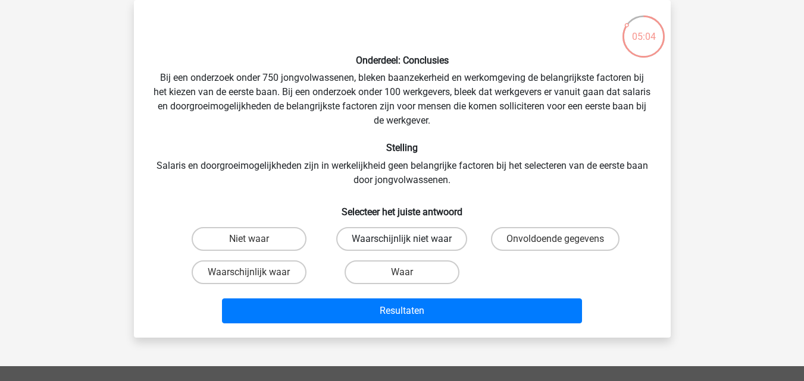
click at [423, 235] on label "Waarschijnlijk niet waar" at bounding box center [401, 239] width 131 height 24
click at [409, 239] on input "Waarschijnlijk niet waar" at bounding box center [406, 243] width 8 height 8
radio input "true"
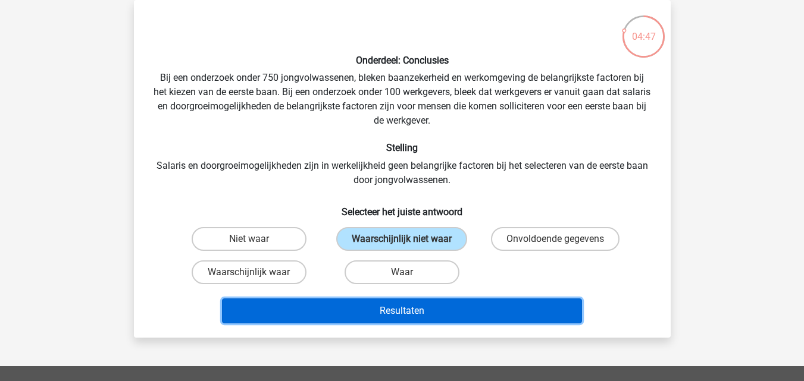
click at [464, 309] on button "Resultaten" at bounding box center [402, 311] width 360 height 25
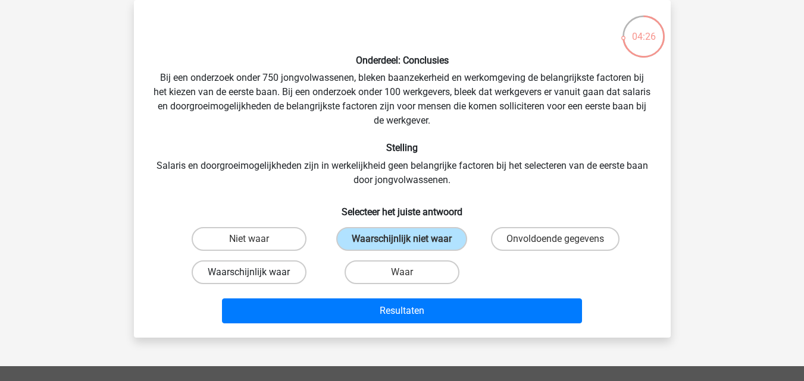
click at [217, 272] on label "Waarschijnlijk waar" at bounding box center [249, 273] width 115 height 24
click at [249, 273] on input "Waarschijnlijk waar" at bounding box center [253, 277] width 8 height 8
radio input "true"
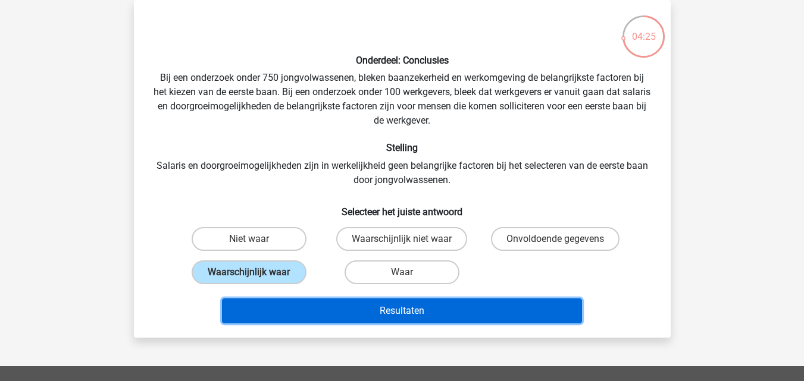
click at [344, 311] on button "Resultaten" at bounding box center [402, 311] width 360 height 25
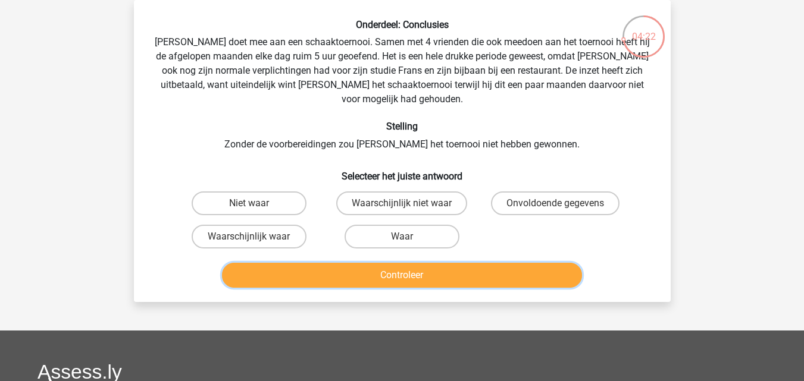
click at [351, 263] on button "Controleer" at bounding box center [402, 275] width 360 height 25
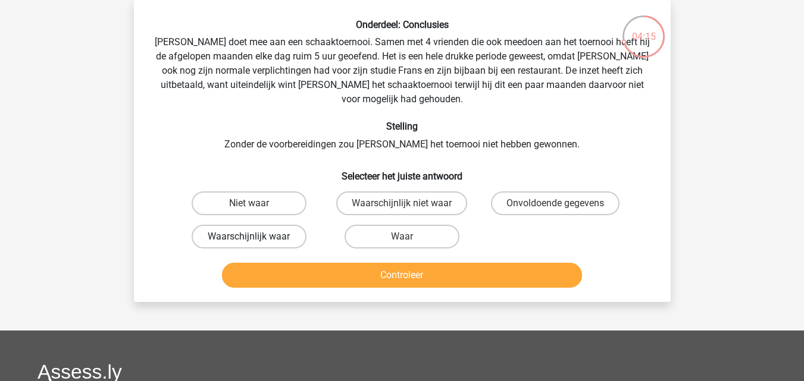
click at [294, 230] on label "Waarschijnlijk waar" at bounding box center [249, 237] width 115 height 24
click at [256, 237] on input "Waarschijnlijk waar" at bounding box center [253, 241] width 8 height 8
radio input "true"
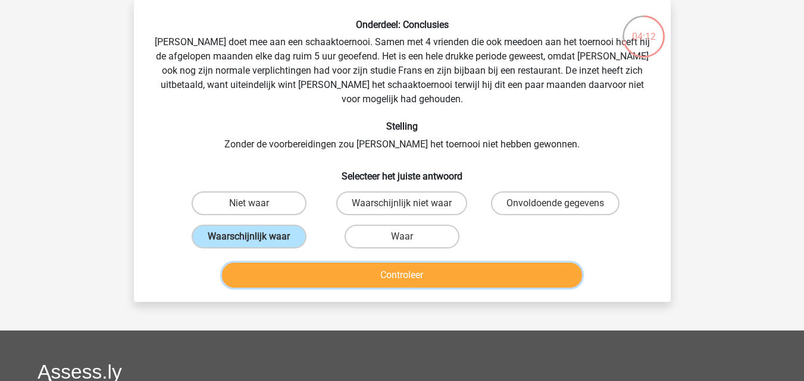
click at [380, 268] on button "Controleer" at bounding box center [402, 275] width 360 height 25
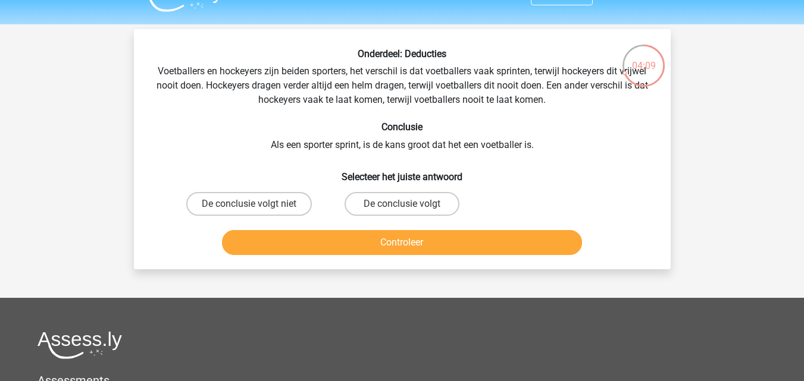
scroll to position [0, 0]
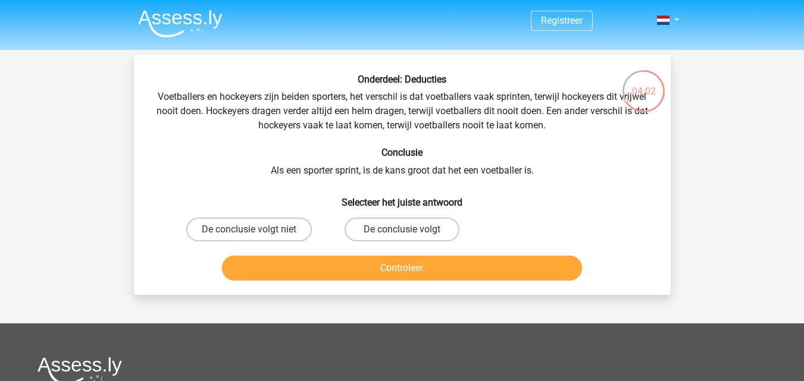
click at [408, 233] on input "De conclusie volgt" at bounding box center [406, 234] width 8 height 8
radio input "true"
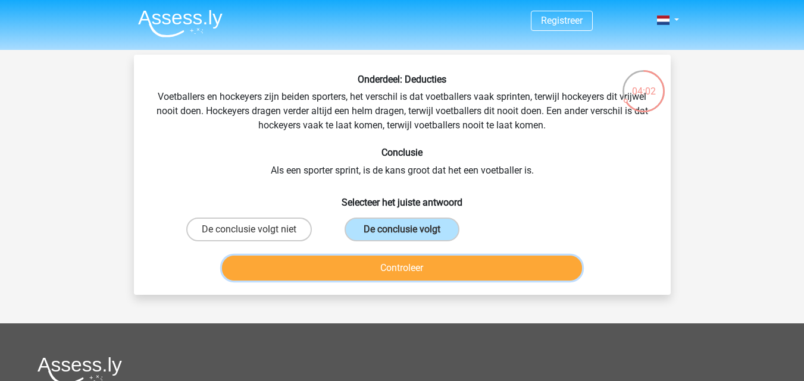
click at [411, 265] on button "Controleer" at bounding box center [402, 268] width 360 height 25
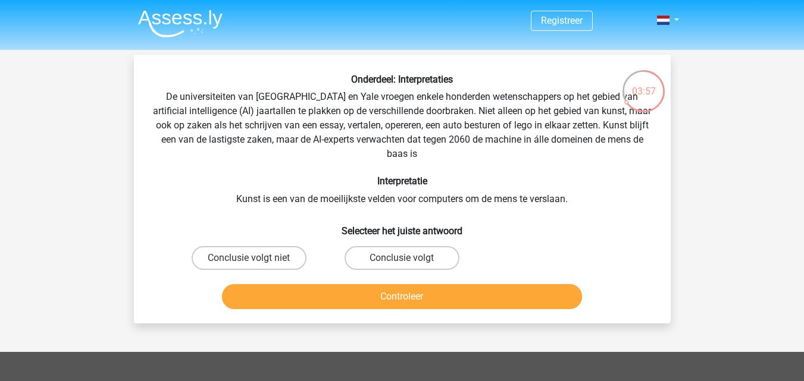
click at [411, 265] on label "Conclusie volgt" at bounding box center [402, 258] width 115 height 24
click at [409, 265] on input "Conclusie volgt" at bounding box center [406, 262] width 8 height 8
radio input "true"
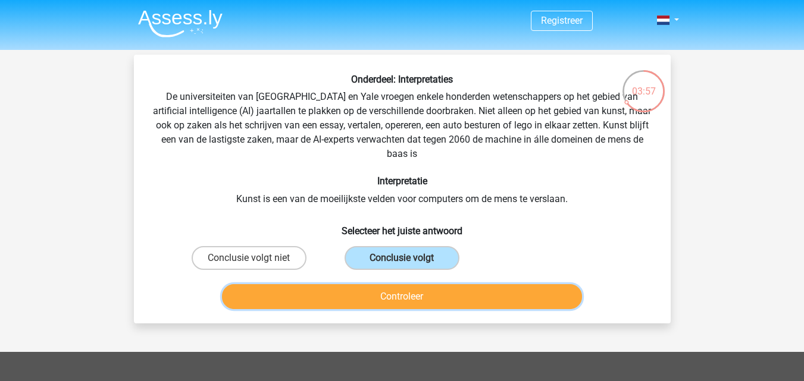
click at [418, 291] on button "Controleer" at bounding box center [402, 296] width 360 height 25
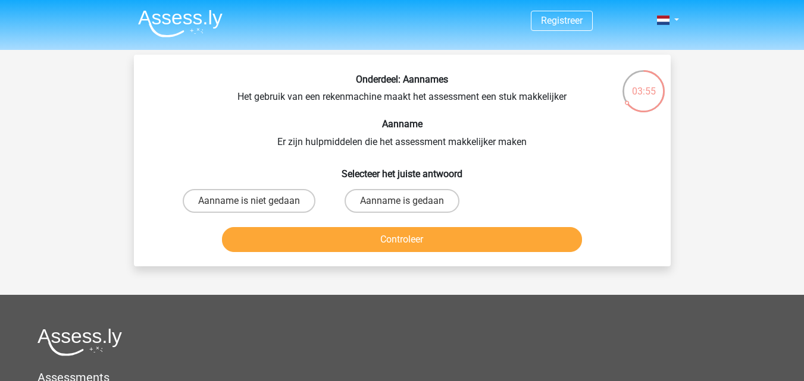
click at [403, 202] on input "Aanname is gedaan" at bounding box center [406, 205] width 8 height 8
radio input "true"
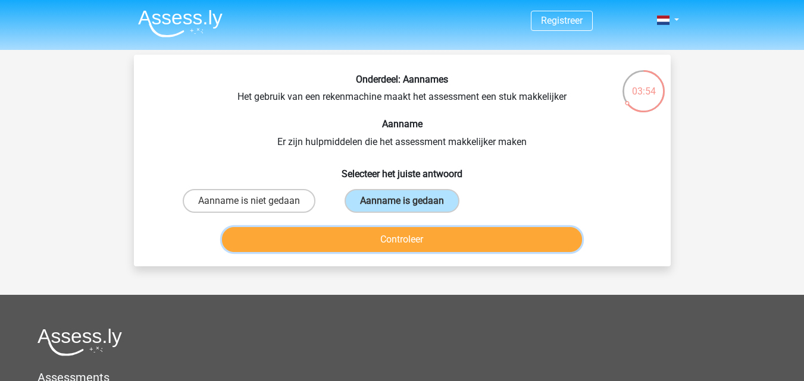
click at [403, 232] on button "Controleer" at bounding box center [402, 239] width 360 height 25
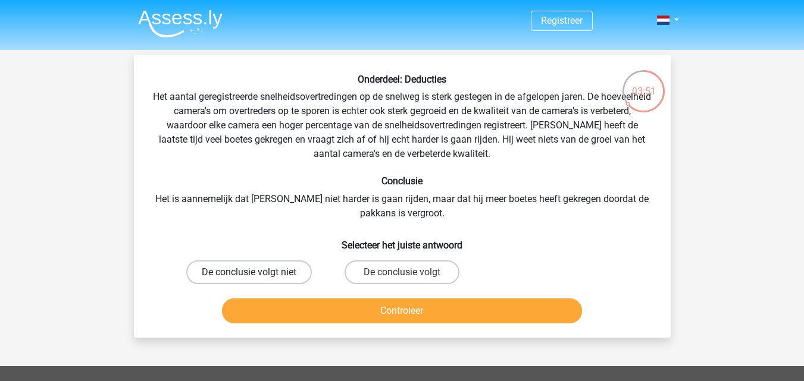
click at [287, 274] on label "De conclusie volgt niet" at bounding box center [249, 273] width 126 height 24
click at [256, 274] on input "De conclusie volgt niet" at bounding box center [253, 277] width 8 height 8
radio input "true"
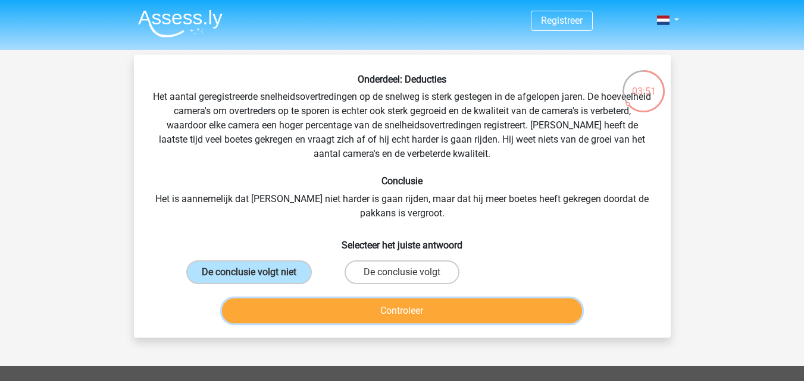
click at [367, 317] on button "Controleer" at bounding box center [402, 311] width 360 height 25
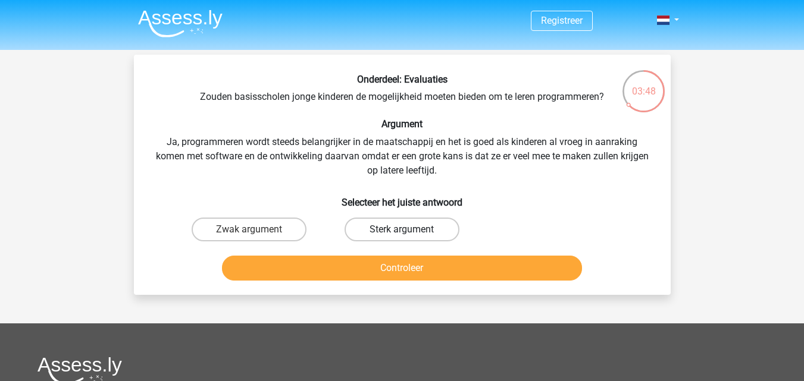
click at [392, 241] on label "Sterk argument" at bounding box center [402, 230] width 115 height 24
click at [402, 237] on input "Sterk argument" at bounding box center [406, 234] width 8 height 8
radio input "true"
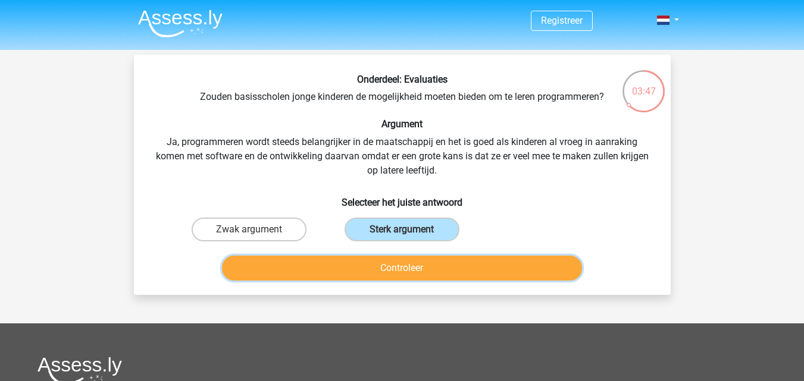
click at [398, 262] on button "Controleer" at bounding box center [402, 268] width 360 height 25
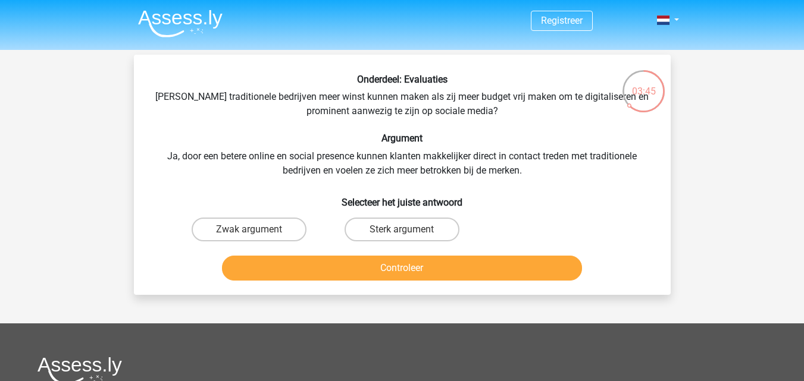
drag, startPoint x: 281, startPoint y: 215, endPoint x: 288, endPoint y: 215, distance: 7.2
click at [284, 215] on div "Zwak argument" at bounding box center [249, 229] width 153 height 33
drag, startPoint x: 281, startPoint y: 226, endPoint x: 333, endPoint y: 252, distance: 58.3
click at [284, 227] on label "Zwak argument" at bounding box center [249, 230] width 115 height 24
click at [256, 230] on input "Zwak argument" at bounding box center [253, 234] width 8 height 8
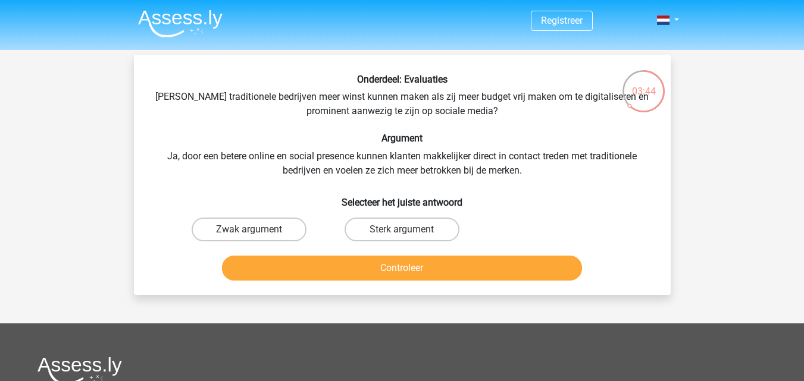
radio input "true"
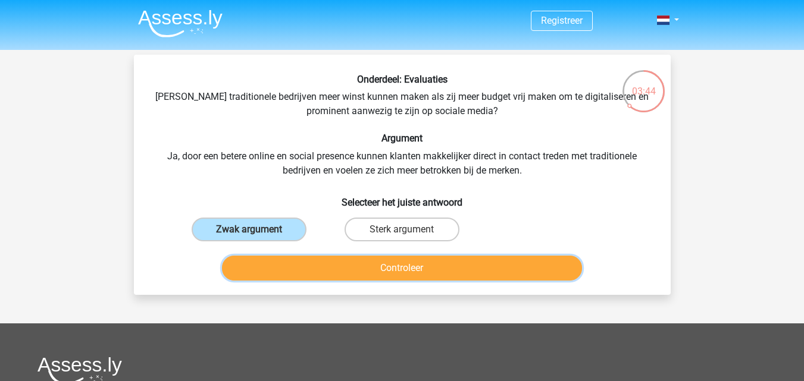
click at [368, 268] on button "Controleer" at bounding box center [402, 268] width 360 height 25
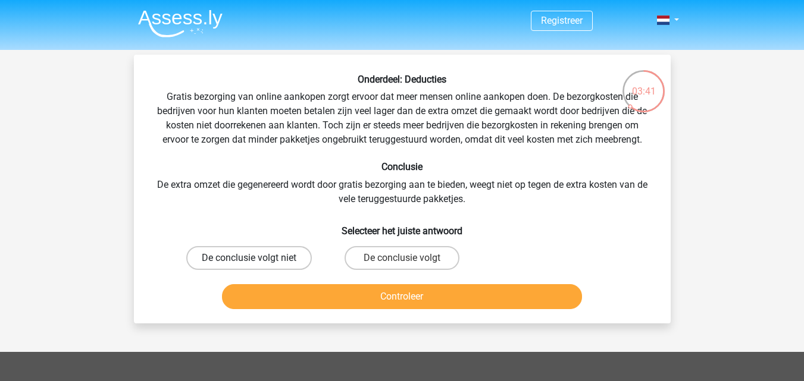
click at [254, 250] on label "De conclusie volgt niet" at bounding box center [249, 258] width 126 height 24
click at [254, 258] on input "De conclusie volgt niet" at bounding box center [253, 262] width 8 height 8
radio input "true"
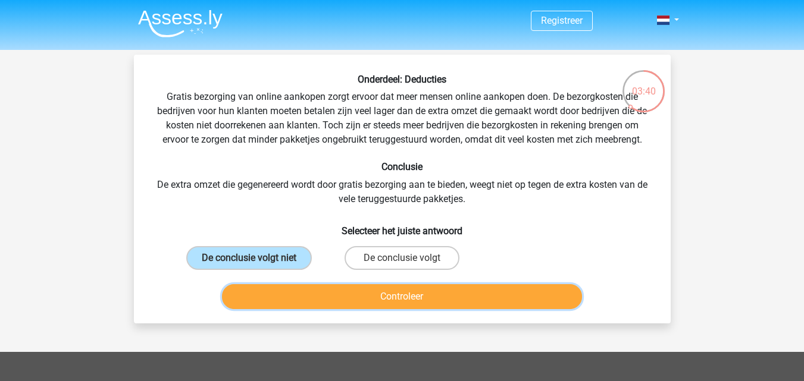
click at [374, 293] on button "Controleer" at bounding box center [402, 296] width 360 height 25
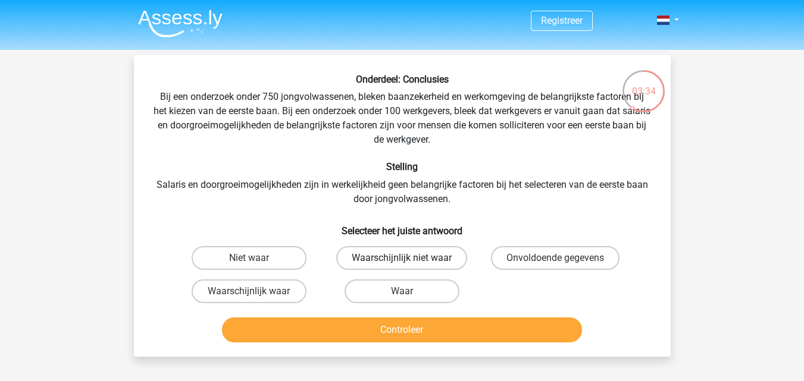
click at [373, 262] on label "Waarschijnlijk niet waar" at bounding box center [401, 258] width 131 height 24
click at [402, 262] on input "Waarschijnlijk niet waar" at bounding box center [406, 262] width 8 height 8
radio input "true"
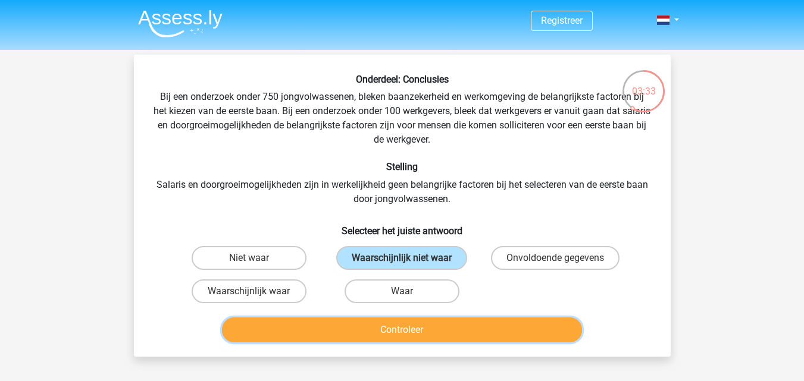
click at [383, 322] on button "Controleer" at bounding box center [402, 330] width 360 height 25
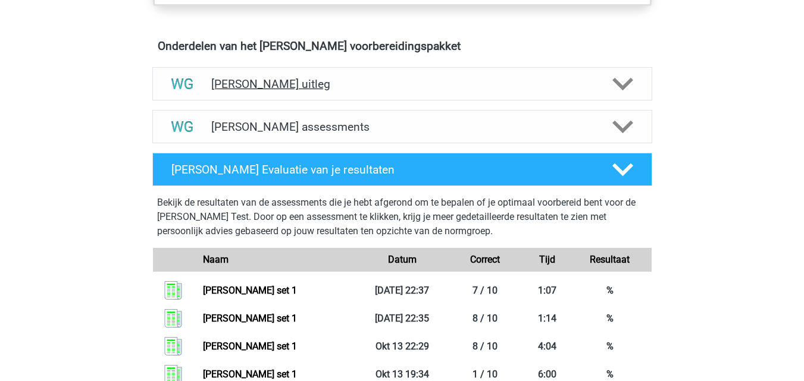
scroll to position [714, 0]
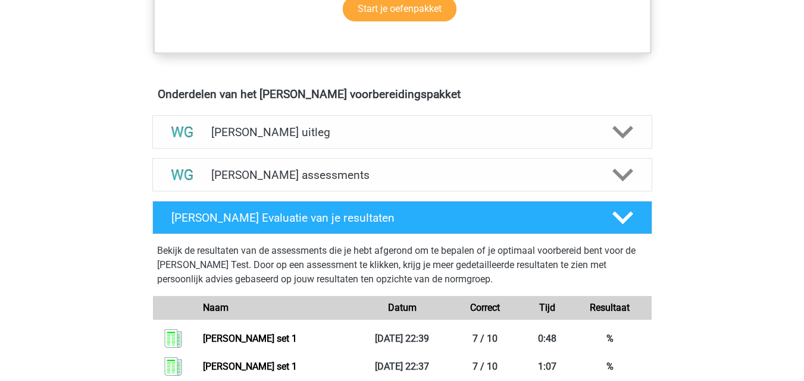
scroll to position [714, 0]
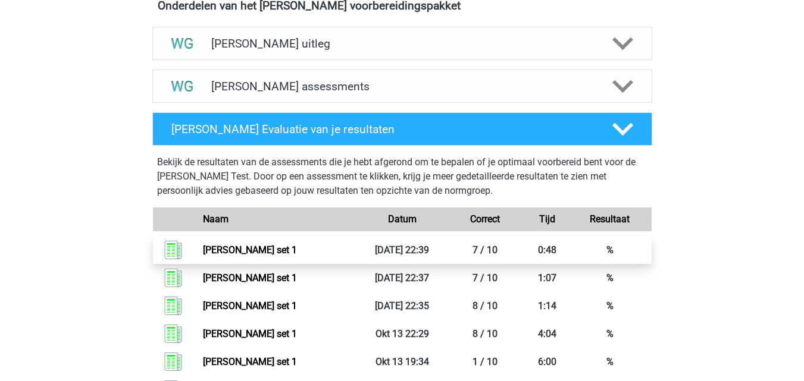
click at [285, 248] on link "[PERSON_NAME] set 1" at bounding box center [250, 250] width 94 height 11
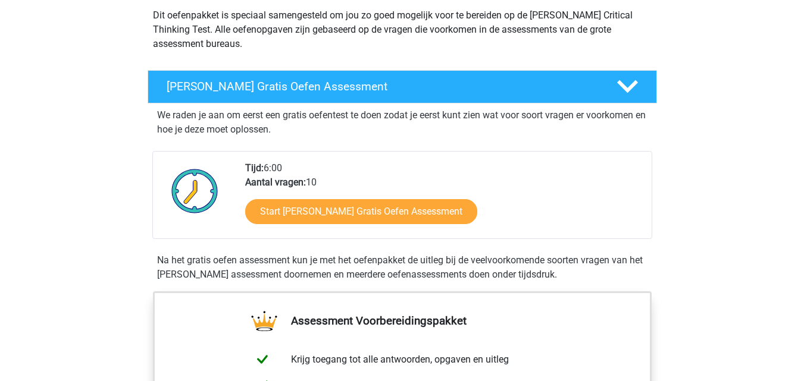
scroll to position [119, 0]
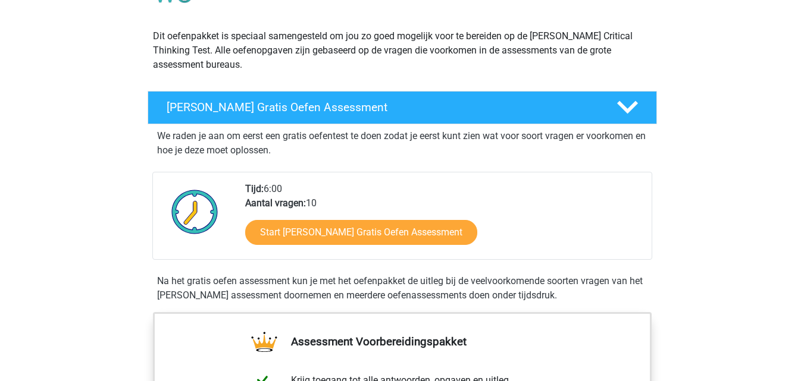
click at [338, 206] on div "Tijd: 6:00 Aantal vragen: 10 Start [PERSON_NAME] Gratis Oefen Assessment" at bounding box center [443, 220] width 415 height 77
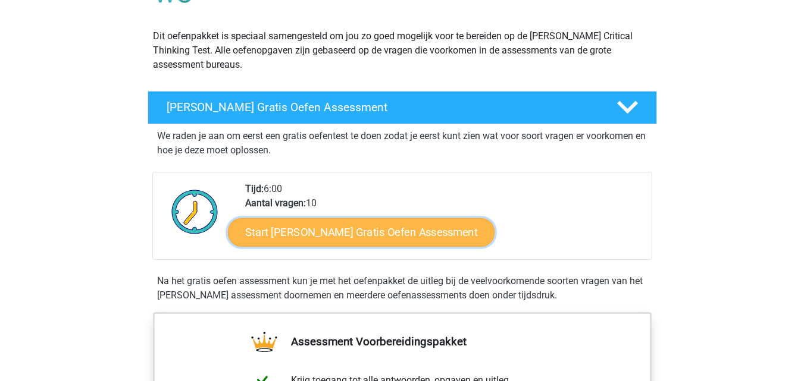
click at [343, 228] on link "Start [PERSON_NAME] Gratis Oefen Assessment" at bounding box center [361, 232] width 267 height 29
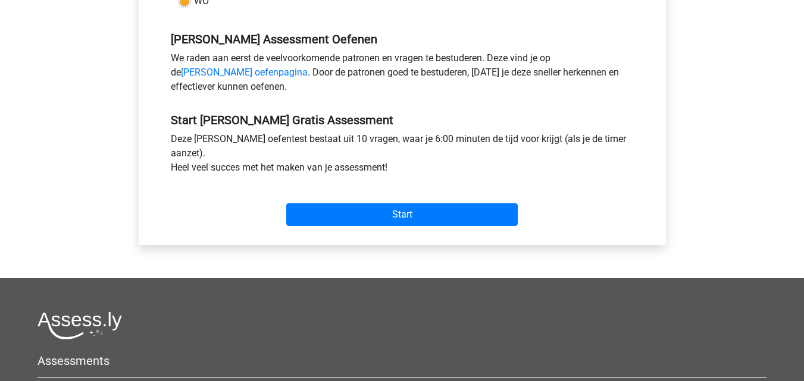
scroll to position [357, 0]
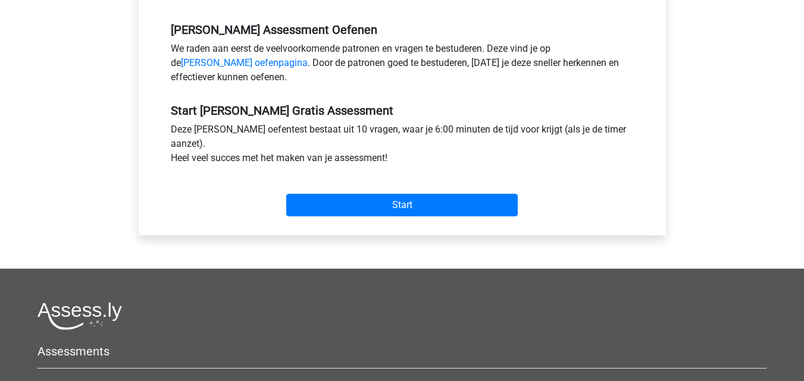
click at [401, 189] on div "Start" at bounding box center [402, 196] width 481 height 42
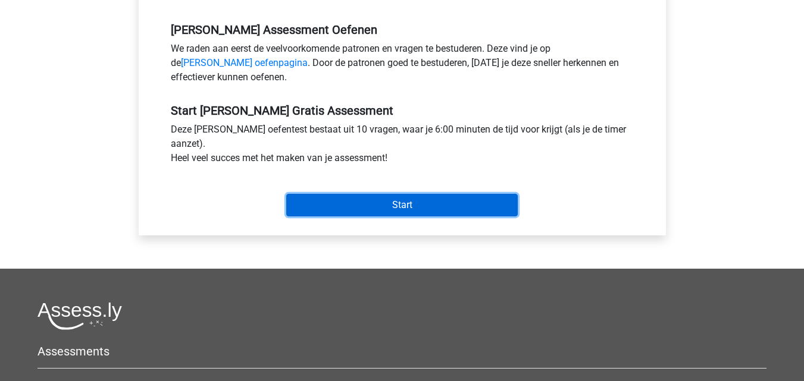
click at [406, 208] on input "Start" at bounding box center [401, 205] width 231 height 23
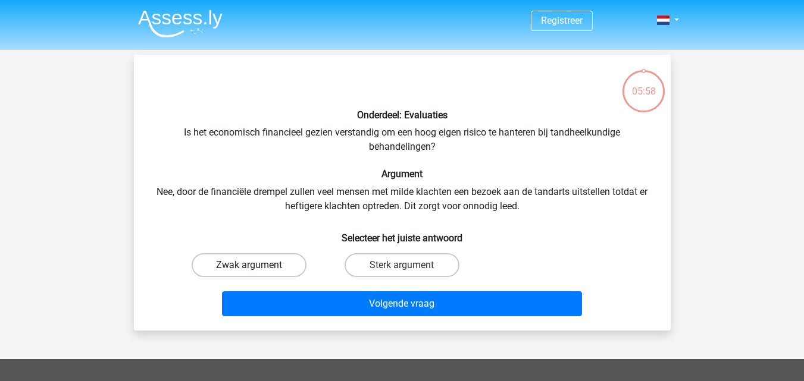
click at [264, 268] on label "Zwak argument" at bounding box center [249, 265] width 115 height 24
click at [256, 268] on input "Zwak argument" at bounding box center [253, 269] width 8 height 8
radio input "true"
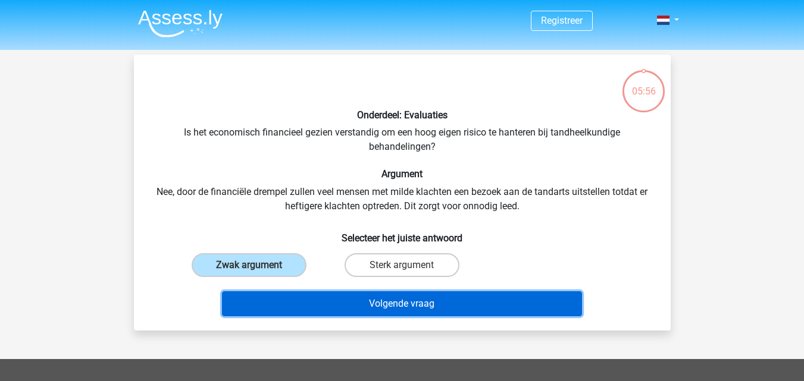
click at [363, 303] on button "Volgende vraag" at bounding box center [402, 304] width 360 height 25
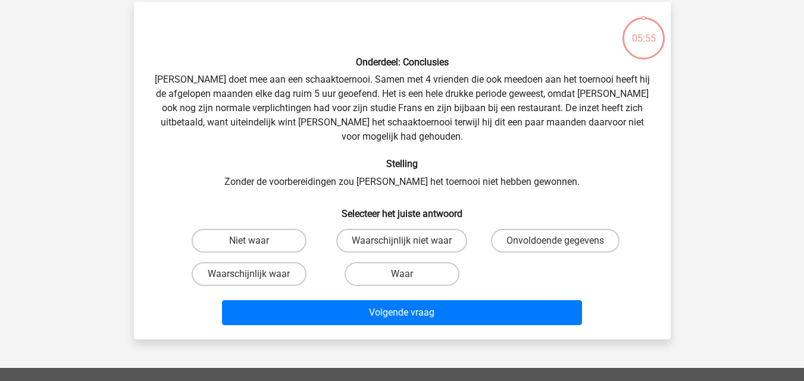
scroll to position [55, 0]
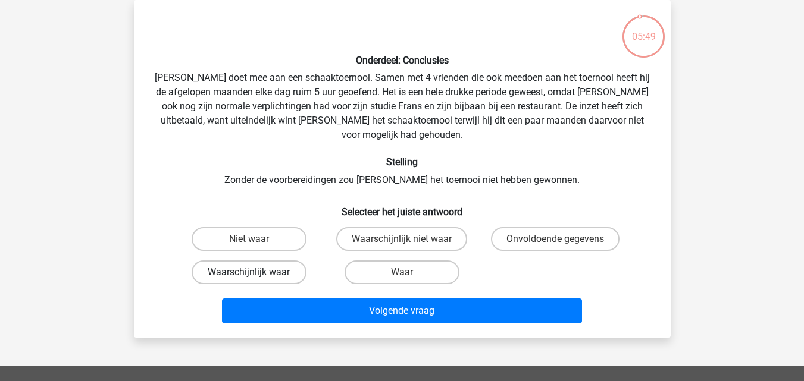
click at [243, 261] on label "Waarschijnlijk waar" at bounding box center [249, 273] width 115 height 24
click at [249, 273] on input "Waarschijnlijk waar" at bounding box center [253, 277] width 8 height 8
radio input "true"
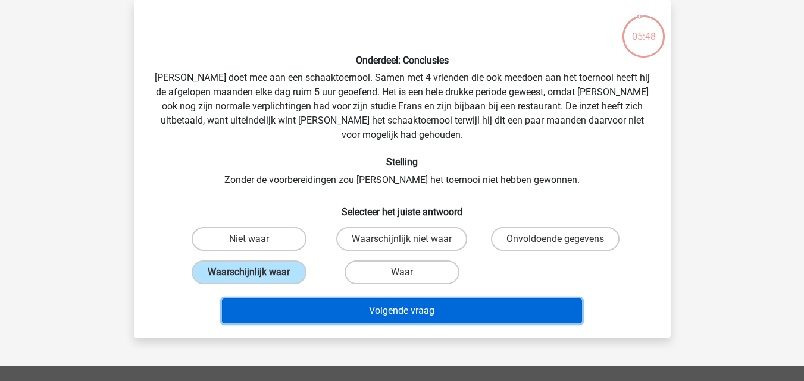
click at [329, 303] on button "Volgende vraag" at bounding box center [402, 311] width 360 height 25
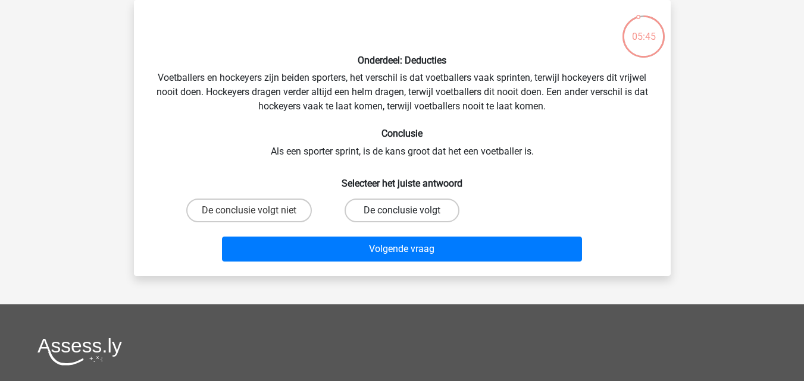
click at [392, 209] on label "De conclusie volgt" at bounding box center [402, 211] width 115 height 24
click at [402, 211] on input "De conclusie volgt" at bounding box center [406, 215] width 8 height 8
radio input "true"
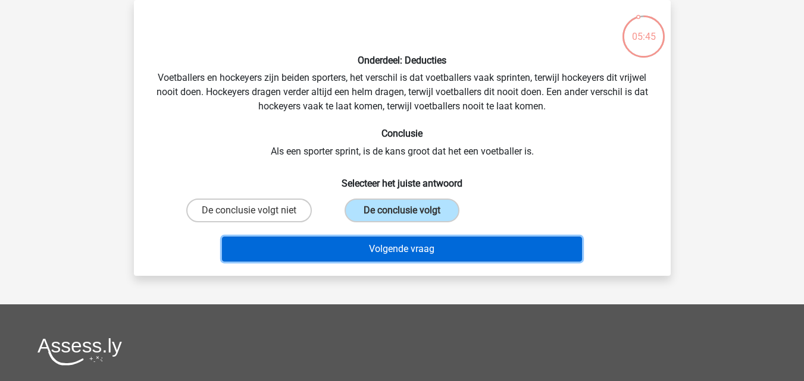
click at [394, 252] on button "Volgende vraag" at bounding box center [402, 249] width 360 height 25
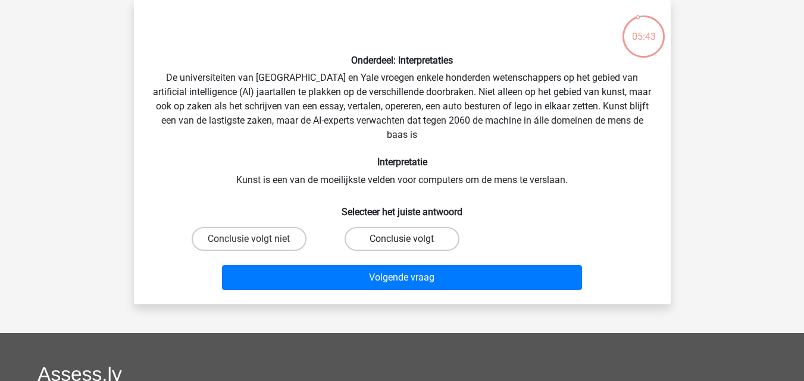
click at [399, 234] on label "Conclusie volgt" at bounding box center [402, 239] width 115 height 24
click at [402, 239] on input "Conclusie volgt" at bounding box center [406, 243] width 8 height 8
radio input "true"
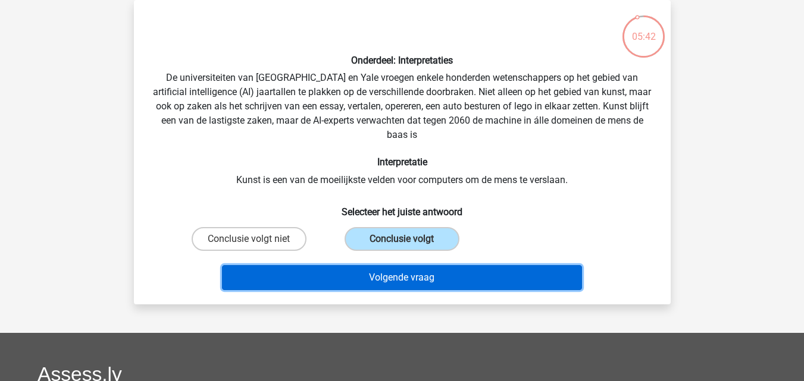
click at [400, 278] on button "Volgende vraag" at bounding box center [402, 277] width 360 height 25
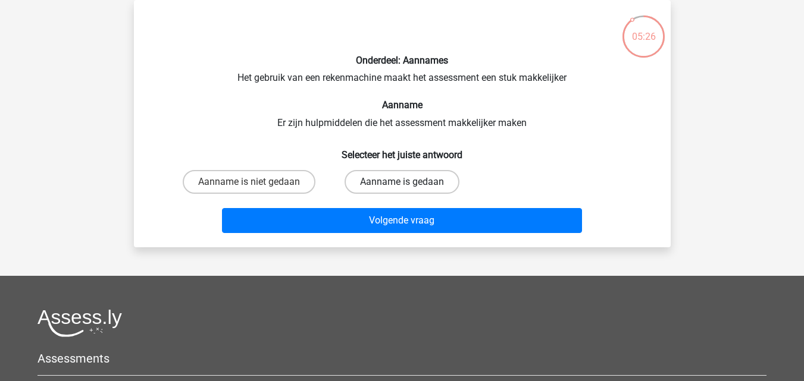
click at [397, 177] on label "Aanname is gedaan" at bounding box center [402, 182] width 115 height 24
click at [402, 182] on input "Aanname is gedaan" at bounding box center [406, 186] width 8 height 8
radio input "true"
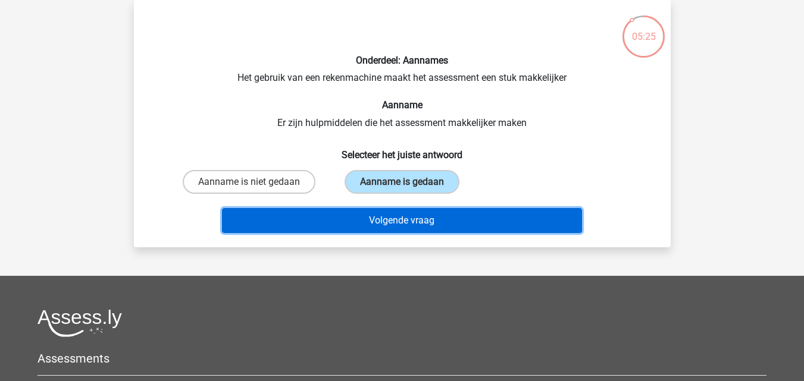
click at [406, 220] on button "Volgende vraag" at bounding box center [402, 220] width 360 height 25
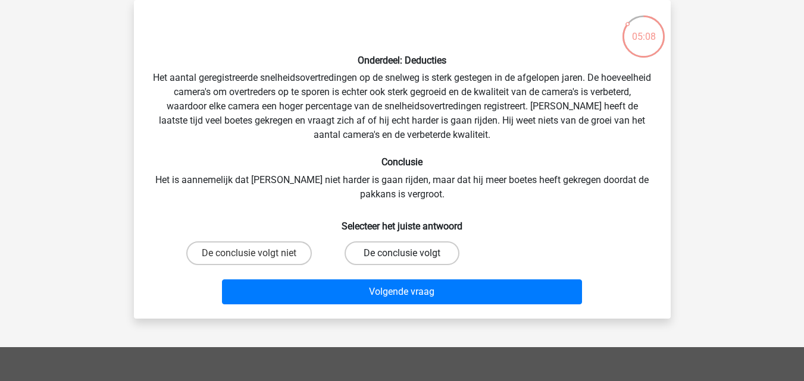
click at [411, 249] on label "De conclusie volgt" at bounding box center [402, 254] width 115 height 24
click at [409, 253] on input "De conclusie volgt" at bounding box center [406, 257] width 8 height 8
radio input "true"
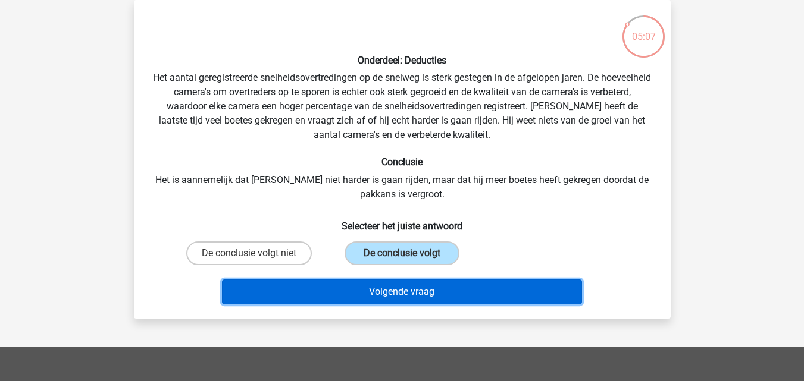
click at [427, 281] on button "Volgende vraag" at bounding box center [402, 292] width 360 height 25
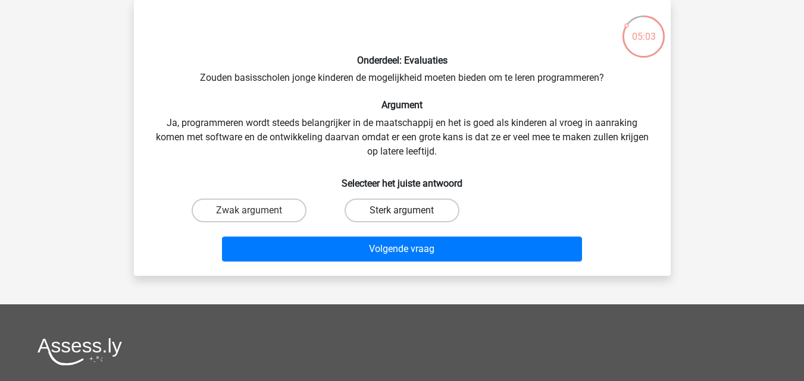
click at [418, 203] on label "Sterk argument" at bounding box center [402, 211] width 115 height 24
click at [409, 211] on input "Sterk argument" at bounding box center [406, 215] width 8 height 8
radio input "true"
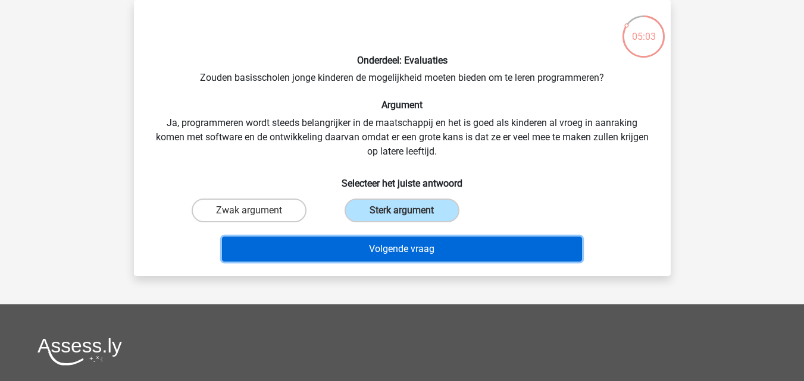
click at [419, 250] on button "Volgende vraag" at bounding box center [402, 249] width 360 height 25
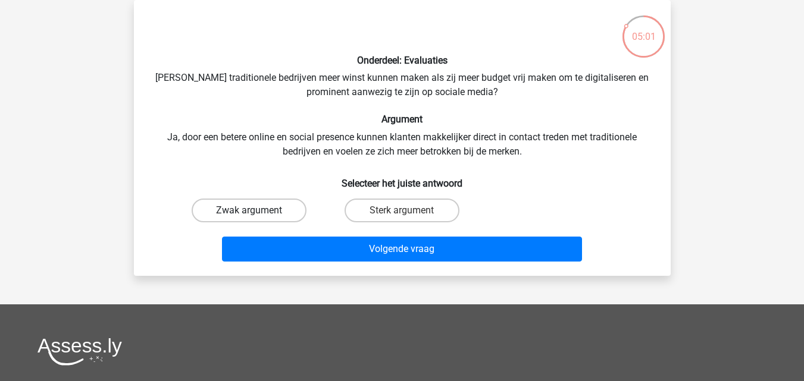
click at [277, 203] on label "Zwak argument" at bounding box center [249, 211] width 115 height 24
click at [256, 211] on input "Zwak argument" at bounding box center [253, 215] width 8 height 8
radio input "true"
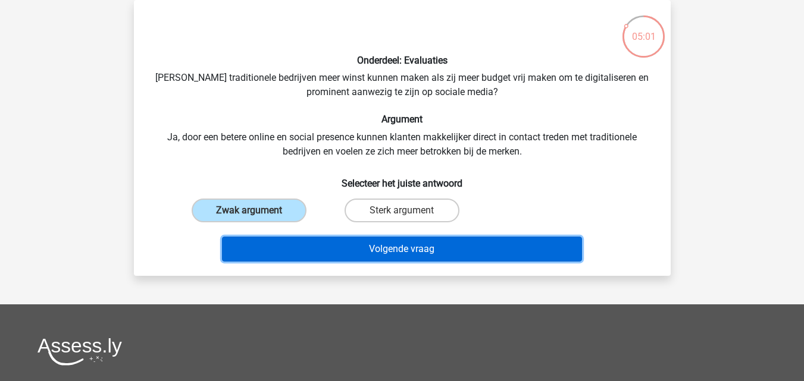
click at [345, 261] on button "Volgende vraag" at bounding box center [402, 249] width 360 height 25
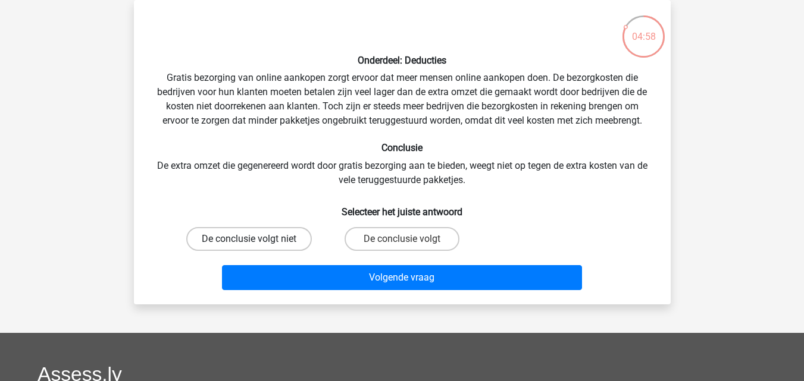
drag, startPoint x: 274, startPoint y: 236, endPoint x: 282, endPoint y: 237, distance: 8.4
click at [274, 236] on label "De conclusie volgt niet" at bounding box center [249, 239] width 126 height 24
click at [256, 239] on input "De conclusie volgt niet" at bounding box center [253, 243] width 8 height 8
radio input "true"
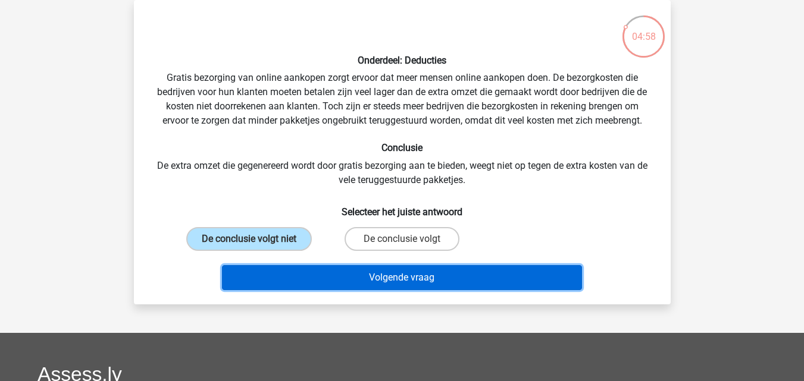
click at [331, 274] on button "Volgende vraag" at bounding box center [402, 277] width 360 height 25
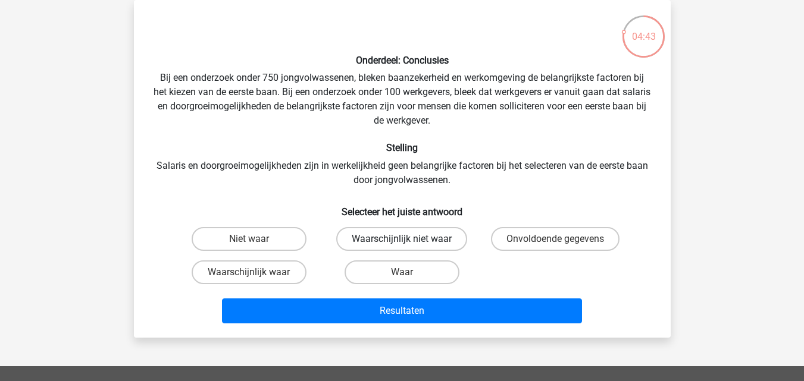
click at [415, 239] on label "Waarschijnlijk niet waar" at bounding box center [401, 239] width 131 height 24
click at [409, 239] on input "Waarschijnlijk niet waar" at bounding box center [406, 243] width 8 height 8
radio input "true"
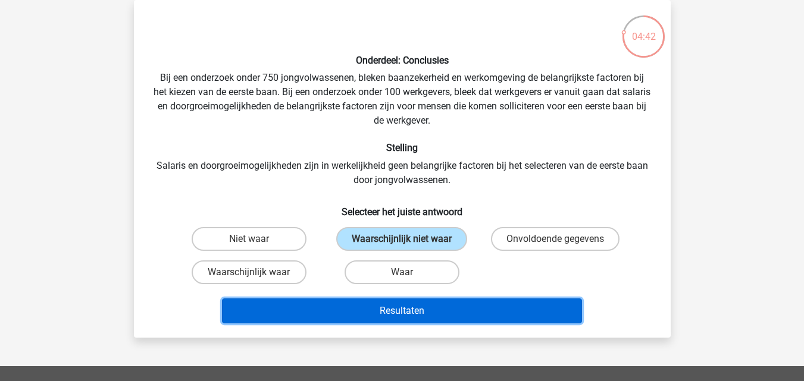
click at [420, 304] on button "Resultaten" at bounding box center [402, 311] width 360 height 25
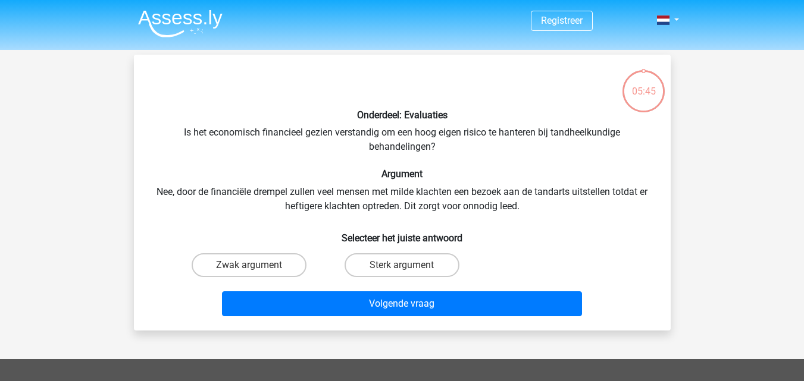
click at [183, 24] on img at bounding box center [180, 24] width 84 height 28
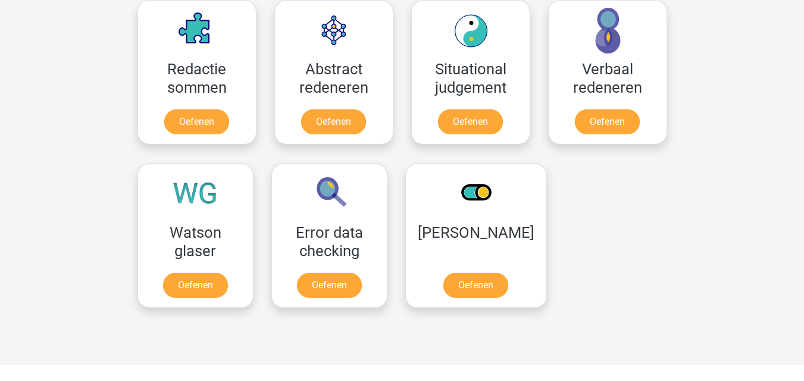
scroll to position [892, 0]
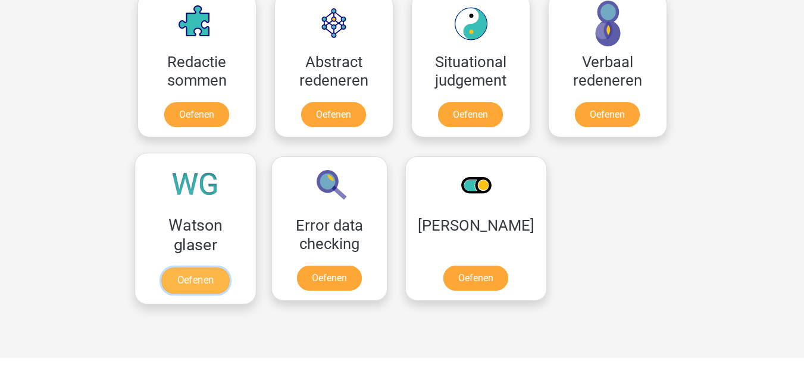
click at [161, 268] on link "Oefenen" at bounding box center [195, 281] width 68 height 26
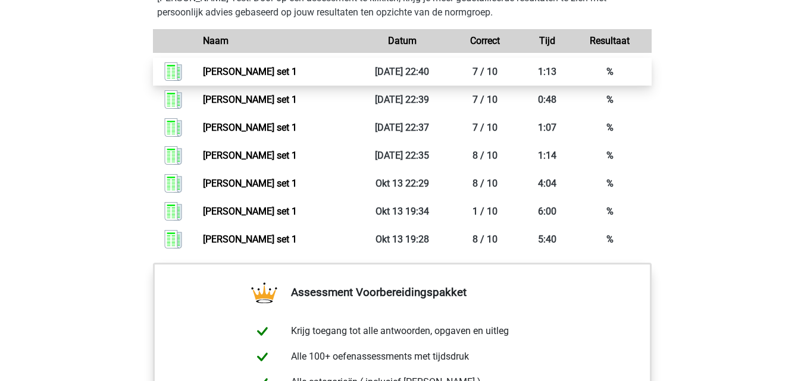
scroll to position [833, 0]
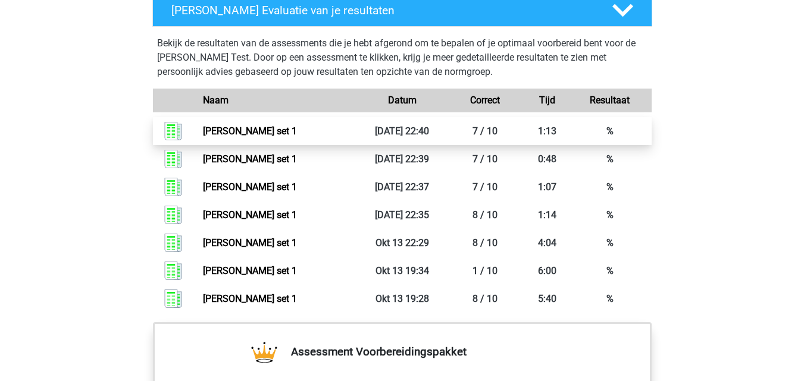
click at [288, 126] on link "[PERSON_NAME] set 1" at bounding box center [250, 131] width 94 height 11
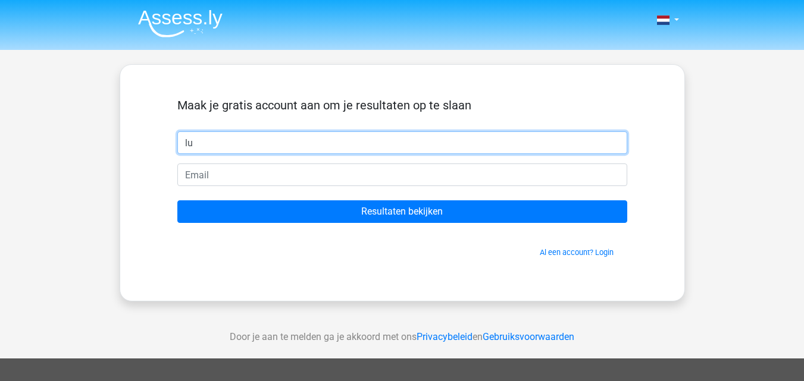
type input "l"
type input "Luc"
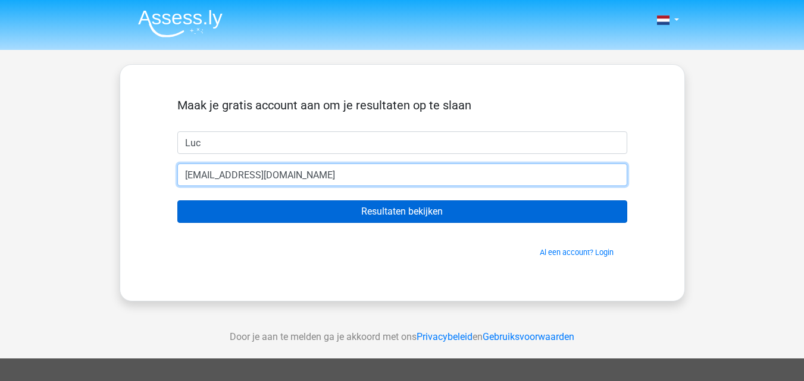
type input "[EMAIL_ADDRESS][DOMAIN_NAME]"
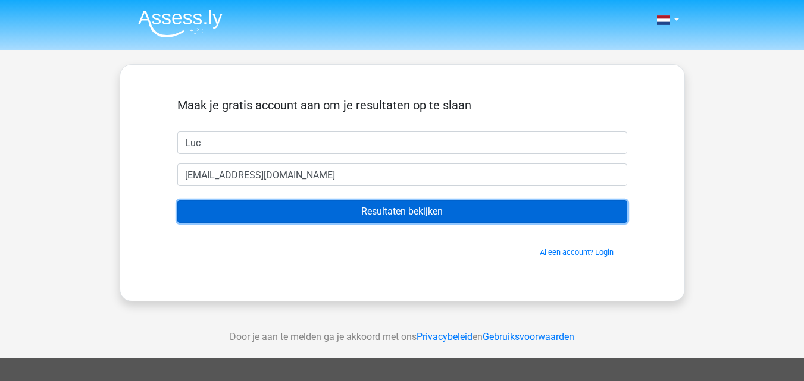
click at [411, 209] on input "Resultaten bekijken" at bounding box center [402, 212] width 450 height 23
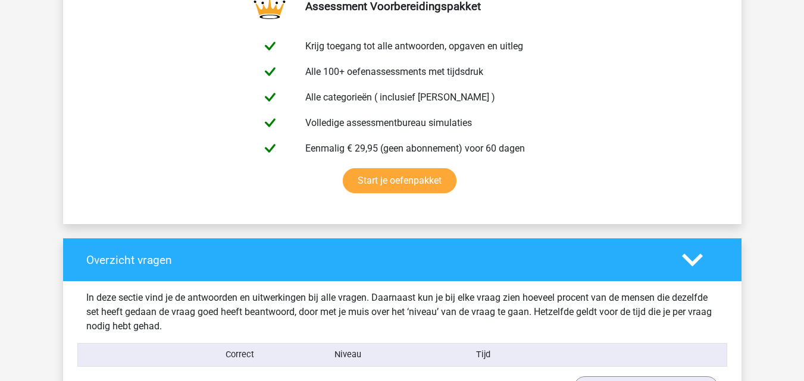
scroll to position [952, 0]
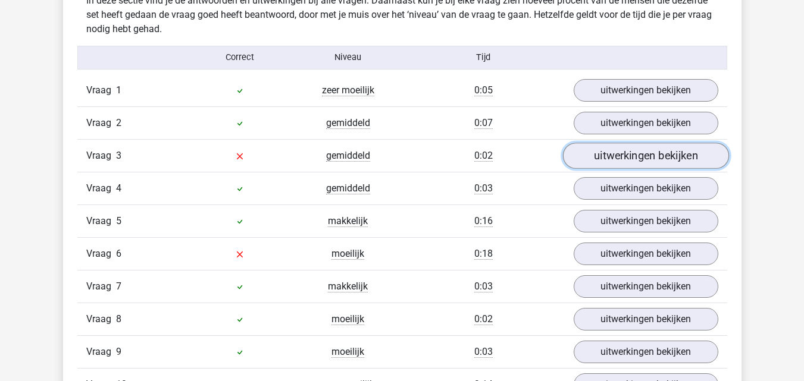
click at [693, 154] on link "uitwerkingen bekijken" at bounding box center [645, 156] width 166 height 26
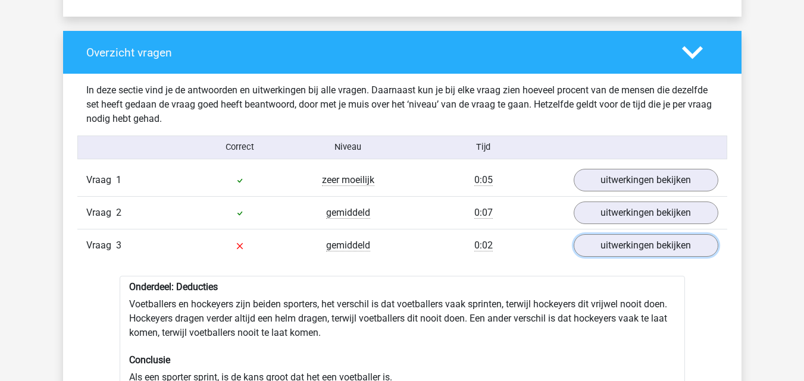
scroll to position [833, 0]
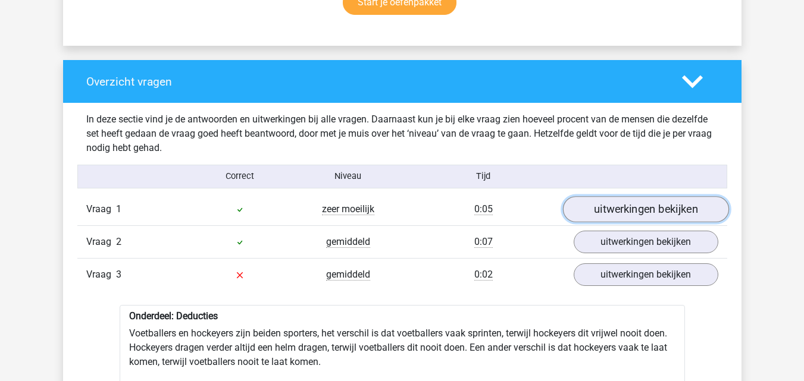
click at [632, 205] on link "uitwerkingen bekijken" at bounding box center [645, 209] width 166 height 26
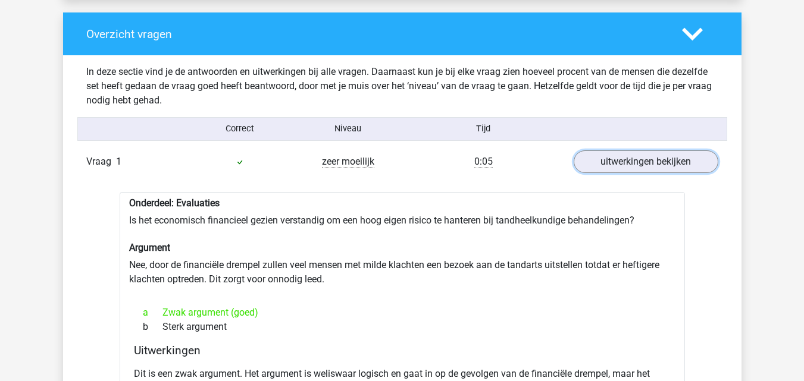
scroll to position [1071, 0]
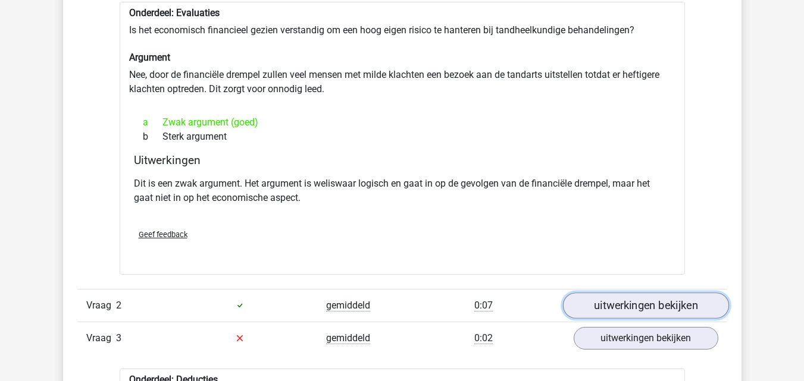
click at [639, 303] on link "uitwerkingen bekijken" at bounding box center [645, 306] width 166 height 26
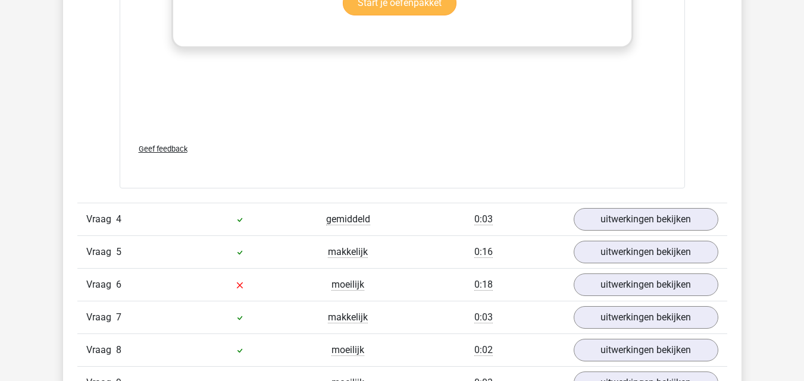
scroll to position [2261, 0]
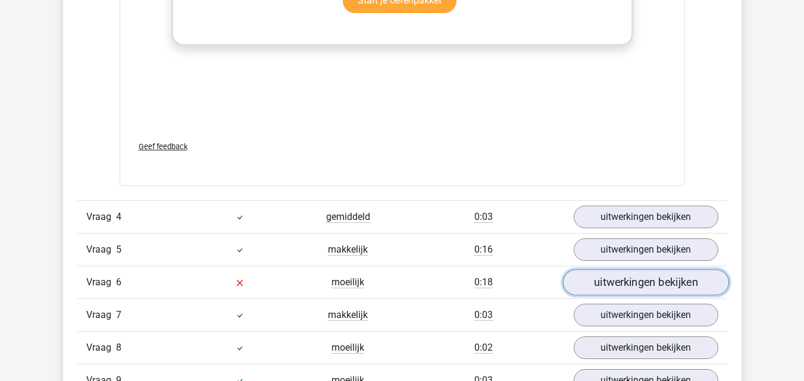
click at [646, 280] on link "uitwerkingen bekijken" at bounding box center [645, 283] width 166 height 26
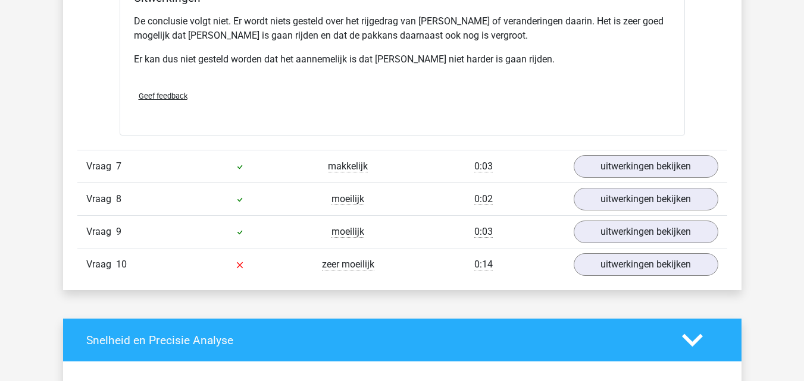
scroll to position [2796, 0]
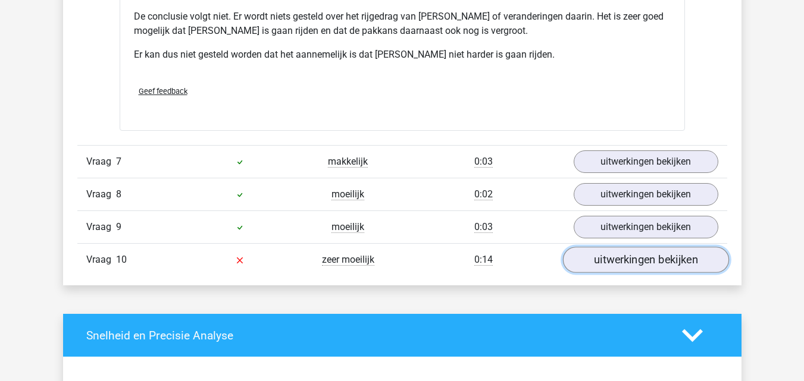
click at [616, 250] on link "uitwerkingen bekijken" at bounding box center [645, 260] width 166 height 26
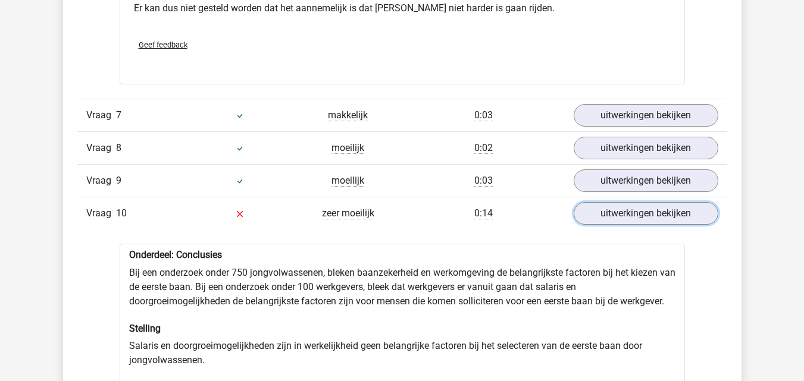
scroll to position [2856, 0]
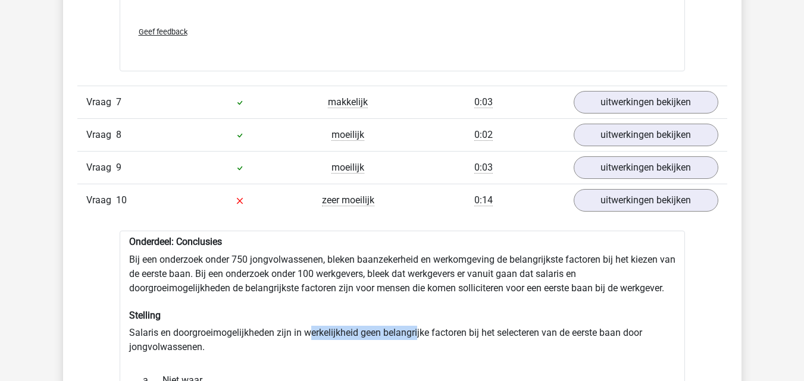
drag, startPoint x: 309, startPoint y: 319, endPoint x: 419, endPoint y: 320, distance: 109.5
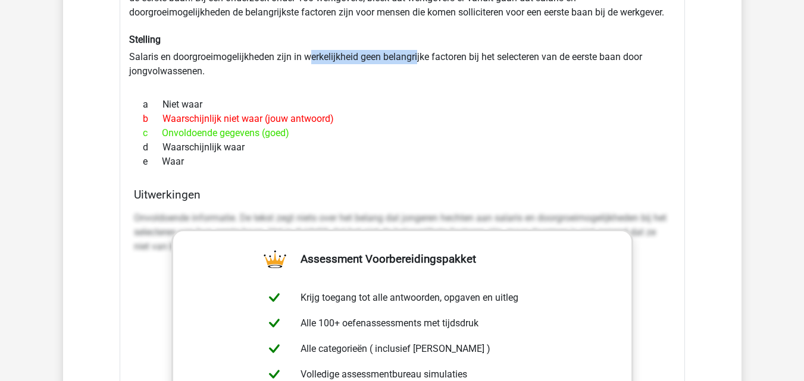
scroll to position [3272, 0]
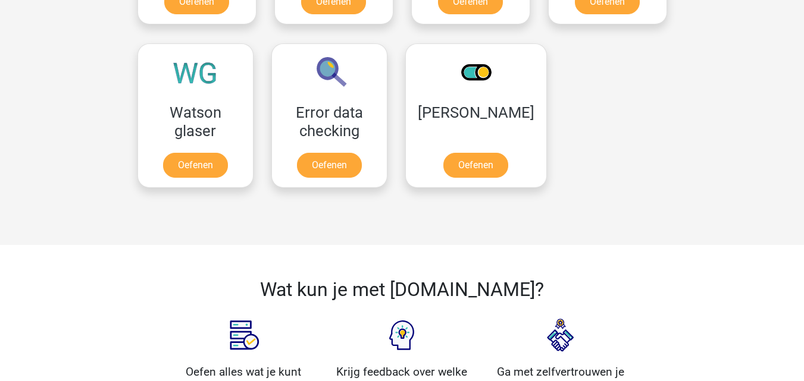
scroll to position [1011, 0]
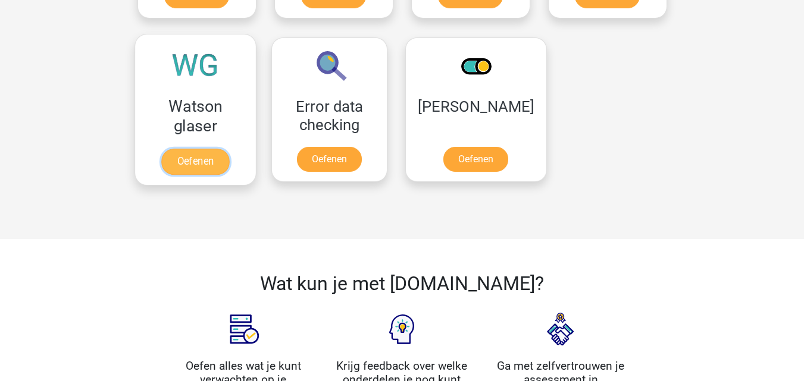
click at [190, 158] on link "Oefenen" at bounding box center [195, 162] width 68 height 26
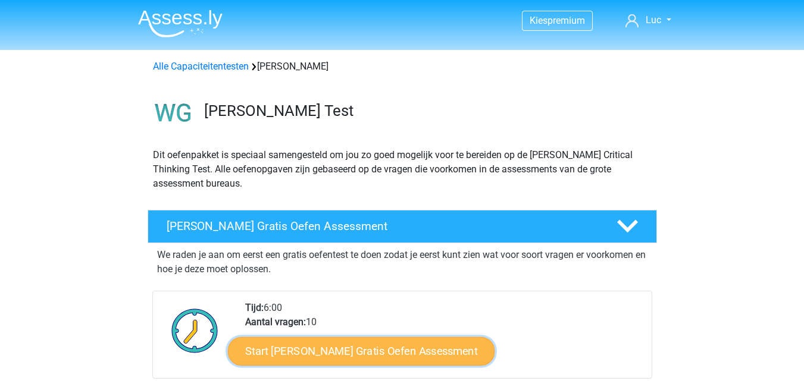
click at [403, 347] on link "Start [PERSON_NAME] Gratis Oefen Assessment" at bounding box center [361, 351] width 267 height 29
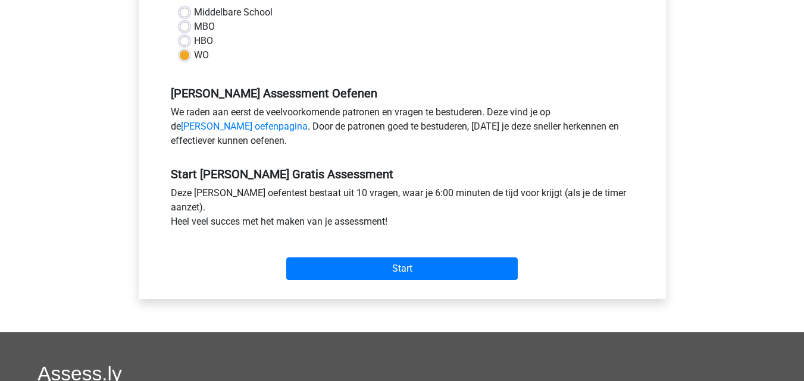
scroll to position [297, 0]
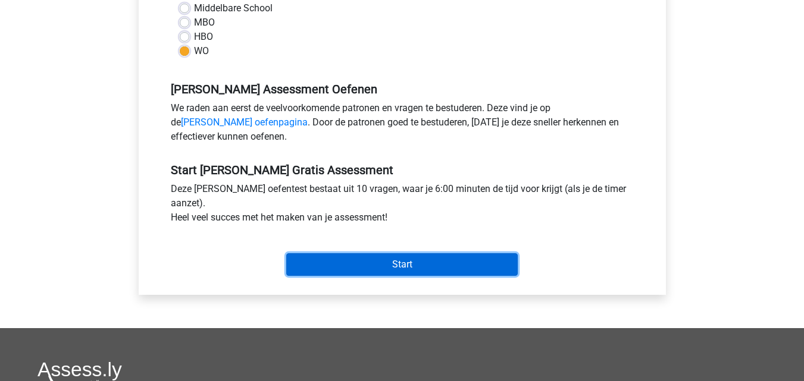
click at [427, 264] on input "Start" at bounding box center [401, 264] width 231 height 23
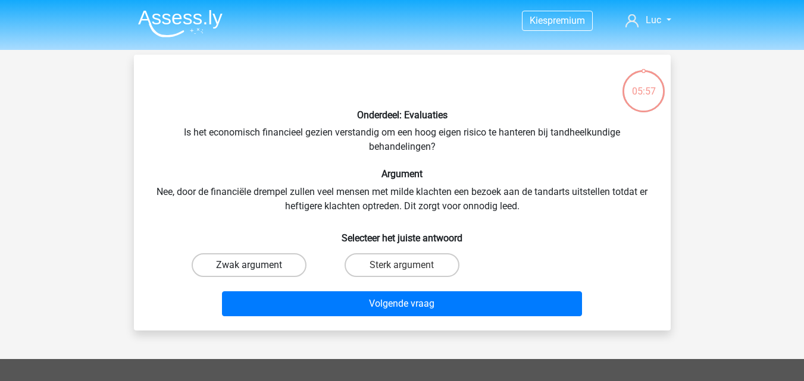
click at [263, 263] on label "Zwak argument" at bounding box center [249, 265] width 115 height 24
click at [256, 265] on input "Zwak argument" at bounding box center [253, 269] width 8 height 8
radio input "true"
click at [385, 318] on div "Volgende vraag" at bounding box center [402, 307] width 459 height 30
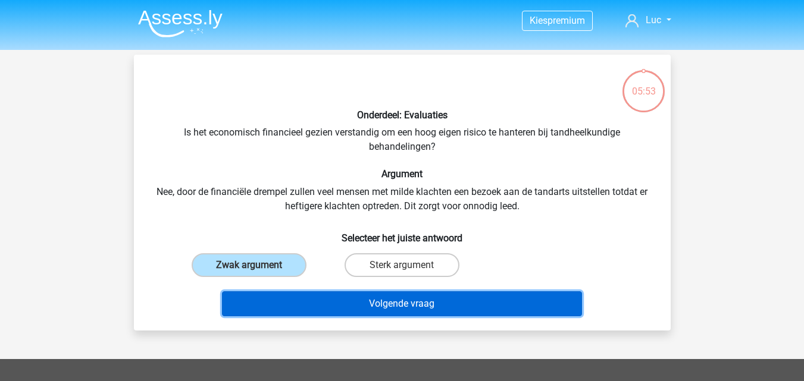
click at [397, 300] on button "Volgende vraag" at bounding box center [402, 304] width 360 height 25
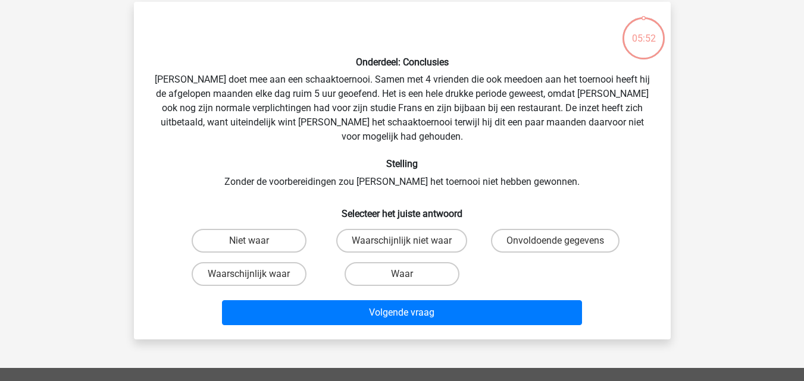
scroll to position [55, 0]
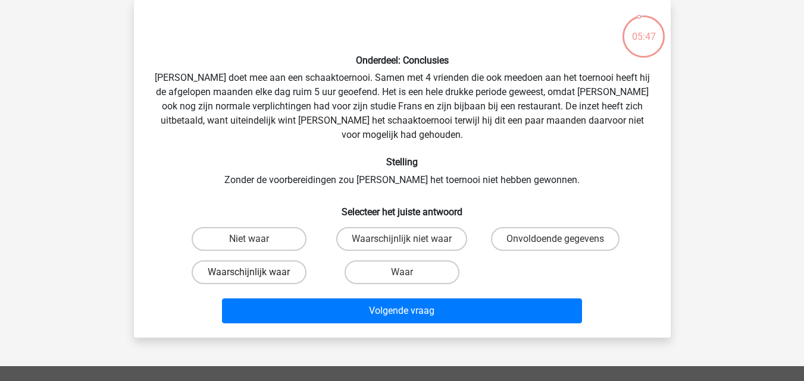
click at [281, 261] on label "Waarschijnlijk waar" at bounding box center [249, 273] width 115 height 24
click at [256, 273] on input "Waarschijnlijk waar" at bounding box center [253, 277] width 8 height 8
radio input "true"
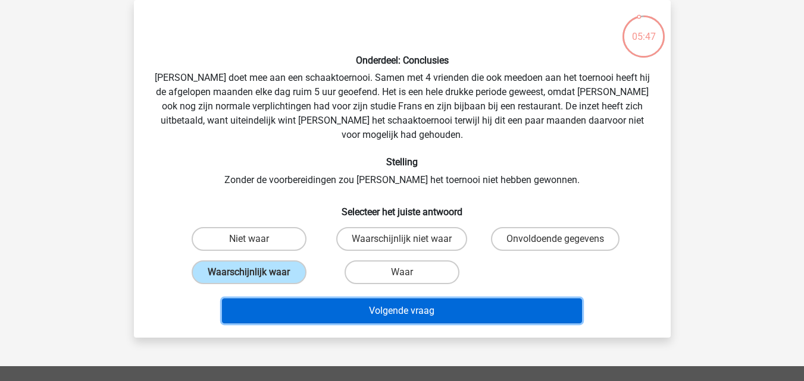
click at [313, 299] on button "Volgende vraag" at bounding box center [402, 311] width 360 height 25
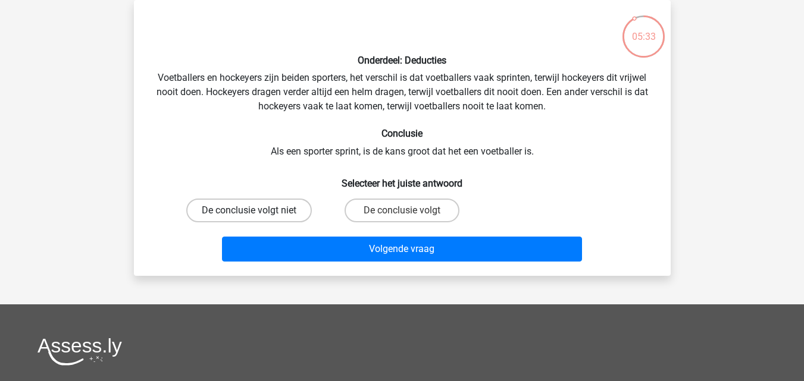
click at [240, 215] on label "De conclusie volgt niet" at bounding box center [249, 211] width 126 height 24
click at [249, 215] on input "De conclusie volgt niet" at bounding box center [253, 215] width 8 height 8
radio input "true"
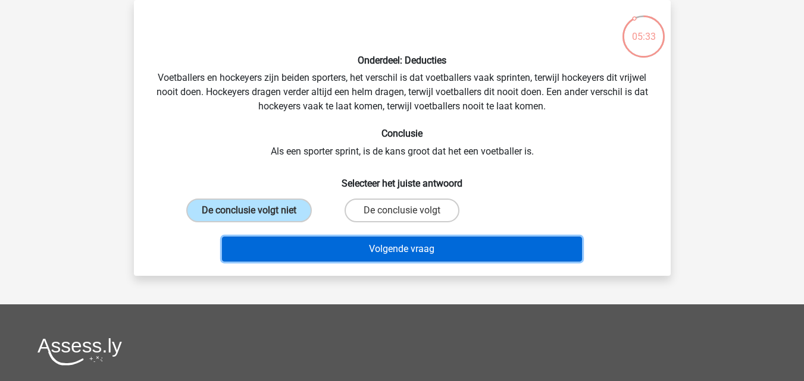
click at [271, 246] on button "Volgende vraag" at bounding box center [402, 249] width 360 height 25
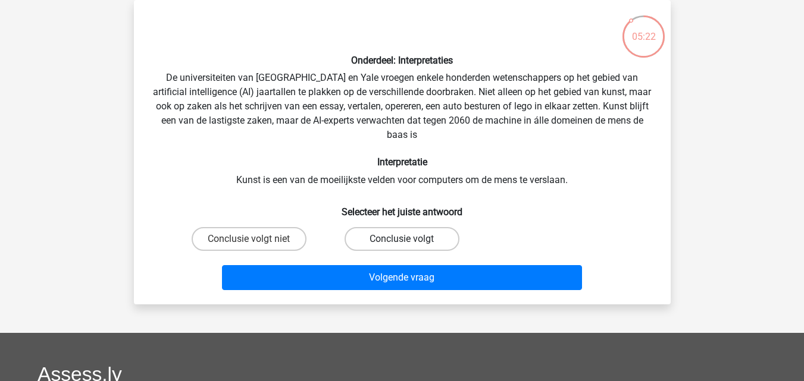
click at [364, 240] on label "Conclusie volgt" at bounding box center [402, 239] width 115 height 24
click at [402, 240] on input "Conclusie volgt" at bounding box center [406, 243] width 8 height 8
radio input "true"
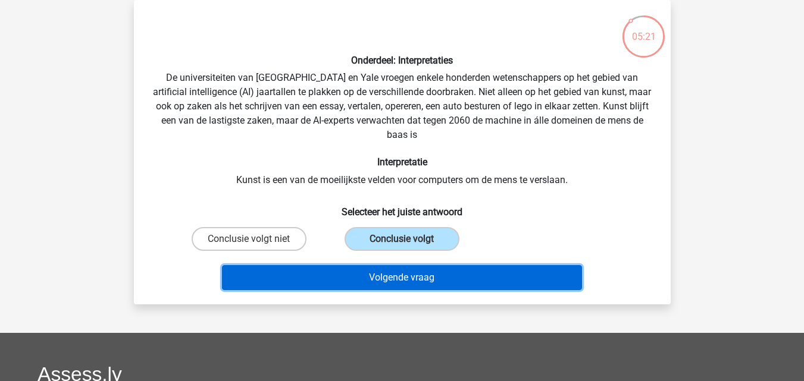
click at [390, 286] on button "Volgende vraag" at bounding box center [402, 277] width 360 height 25
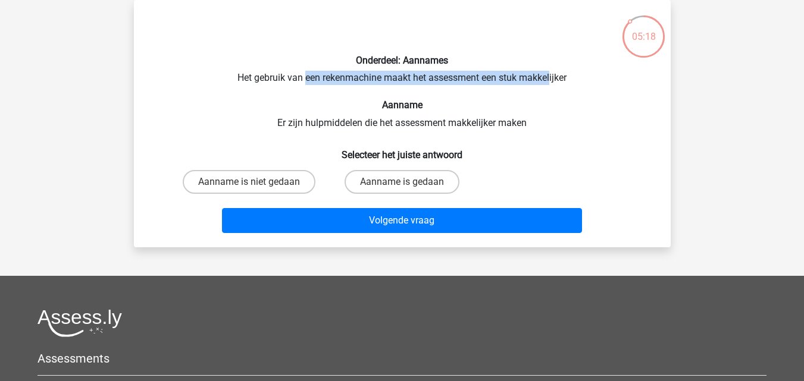
drag, startPoint x: 326, startPoint y: 79, endPoint x: 550, endPoint y: 82, distance: 223.7
click at [550, 82] on div "Onderdeel: Aannames Het gebruik van een rekenmachine maakt het assessment een s…" at bounding box center [402, 124] width 527 height 228
click at [443, 187] on label "Aanname is gedaan" at bounding box center [402, 182] width 115 height 24
click at [409, 187] on input "Aanname is gedaan" at bounding box center [406, 186] width 8 height 8
radio input "true"
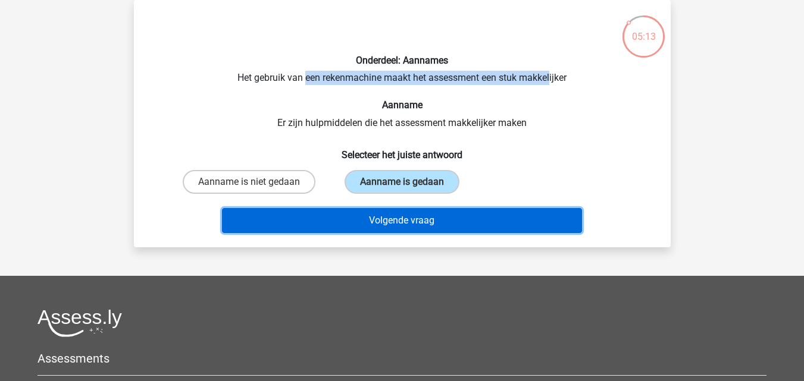
click at [444, 214] on button "Volgende vraag" at bounding box center [402, 220] width 360 height 25
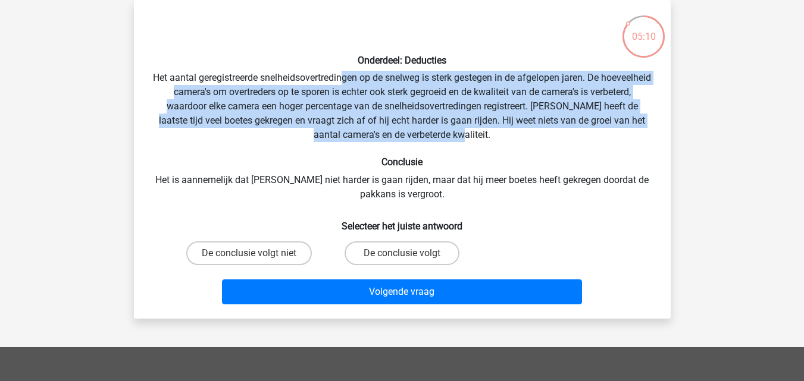
drag, startPoint x: 369, startPoint y: 73, endPoint x: 519, endPoint y: 129, distance: 160.0
click at [519, 129] on div "Onderdeel: Deducties Het aantal geregistreerde snelheidsovertredingen op de sne…" at bounding box center [402, 160] width 527 height 300
click at [259, 250] on label "De conclusie volgt niet" at bounding box center [249, 254] width 126 height 24
click at [256, 253] on input "De conclusie volgt niet" at bounding box center [253, 257] width 8 height 8
radio input "true"
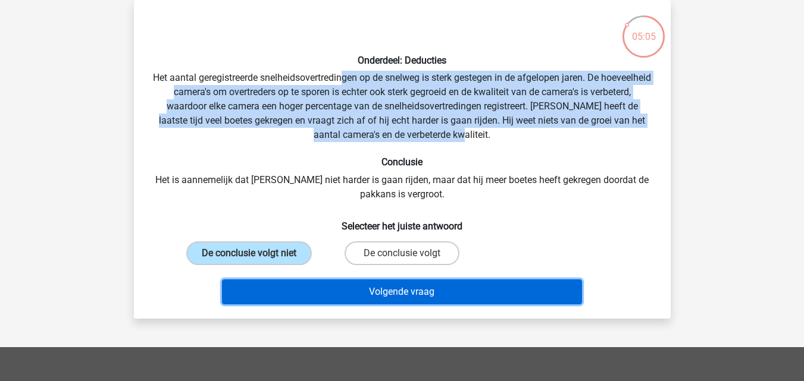
click at [339, 284] on button "Volgende vraag" at bounding box center [402, 292] width 360 height 25
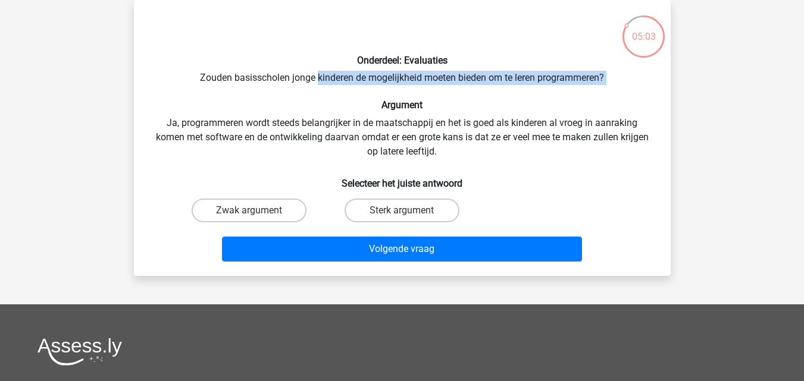
drag, startPoint x: 368, startPoint y: 83, endPoint x: 394, endPoint y: 88, distance: 27.2
click at [394, 88] on div "Onderdeel: Evaluaties Zouden basisscholen jonge kinderen de mogelijkheid moeten…" at bounding box center [402, 138] width 527 height 257
click at [411, 214] on label "Sterk argument" at bounding box center [402, 211] width 115 height 24
click at [409, 214] on input "Sterk argument" at bounding box center [406, 215] width 8 height 8
radio input "true"
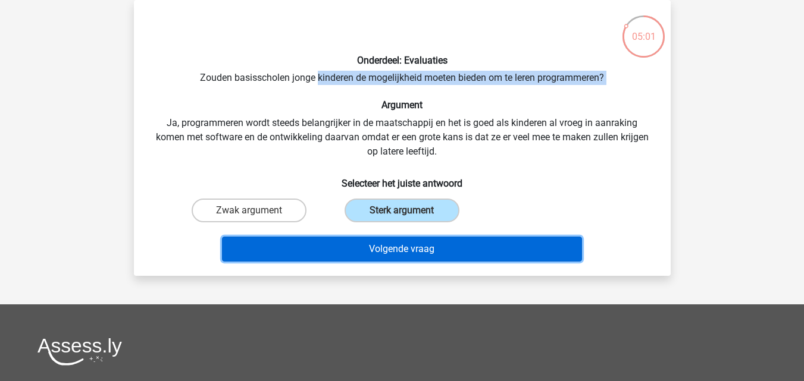
click at [416, 254] on button "Volgende vraag" at bounding box center [402, 249] width 360 height 25
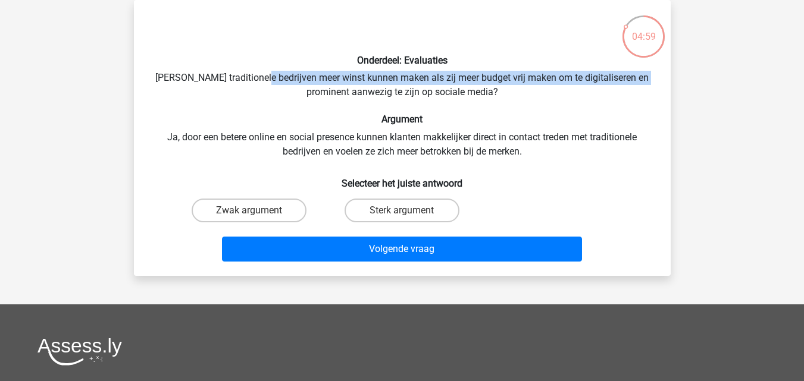
drag, startPoint x: 279, startPoint y: 82, endPoint x: 343, endPoint y: 86, distance: 63.8
click at [343, 86] on div "Onderdeel: Evaluaties Zouden traditionele bedrijven meer winst kunnen maken als…" at bounding box center [402, 138] width 527 height 257
click at [278, 208] on label "Zwak argument" at bounding box center [249, 211] width 115 height 24
click at [256, 211] on input "Zwak argument" at bounding box center [253, 215] width 8 height 8
radio input "true"
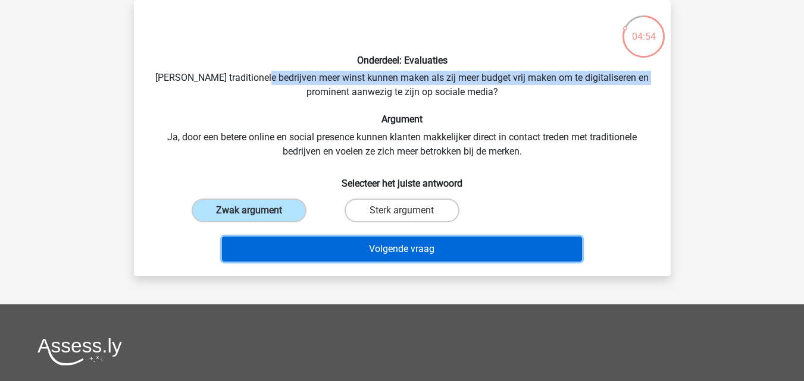
click at [443, 253] on button "Volgende vraag" at bounding box center [402, 249] width 360 height 25
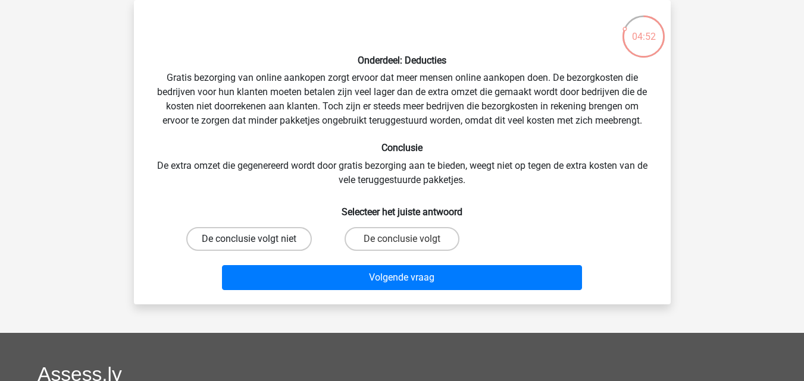
click at [247, 232] on label "De conclusie volgt niet" at bounding box center [249, 239] width 126 height 24
click at [249, 239] on input "De conclusie volgt niet" at bounding box center [253, 243] width 8 height 8
radio input "true"
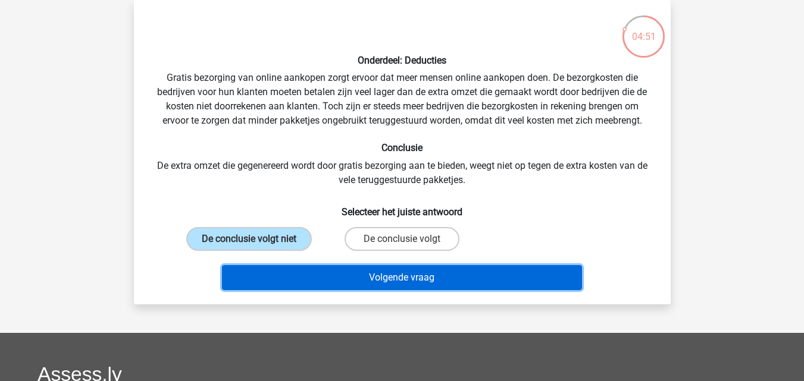
click at [342, 270] on button "Volgende vraag" at bounding box center [402, 277] width 360 height 25
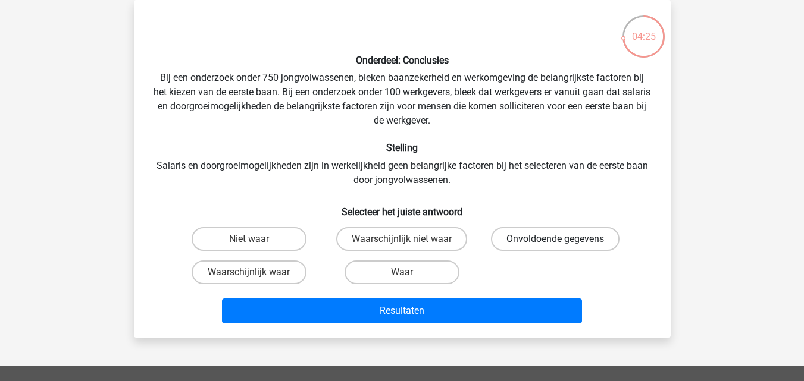
click at [524, 233] on label "Onvoldoende gegevens" at bounding box center [555, 239] width 129 height 24
click at [555, 239] on input "Onvoldoende gegevens" at bounding box center [559, 243] width 8 height 8
radio input "true"
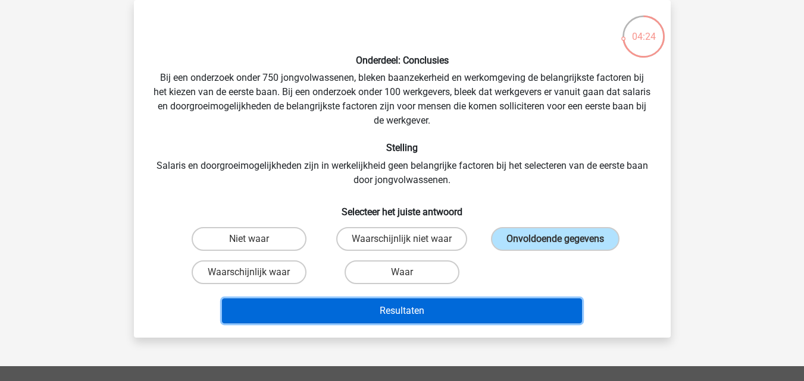
click at [472, 304] on button "Resultaten" at bounding box center [402, 311] width 360 height 25
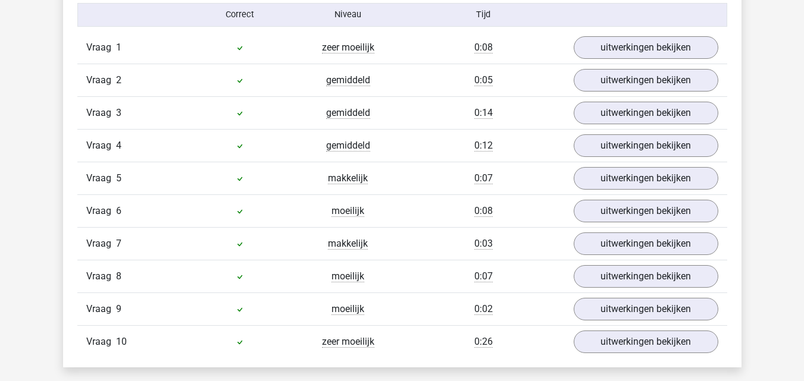
scroll to position [1011, 0]
